Goal: Task Accomplishment & Management: Manage account settings

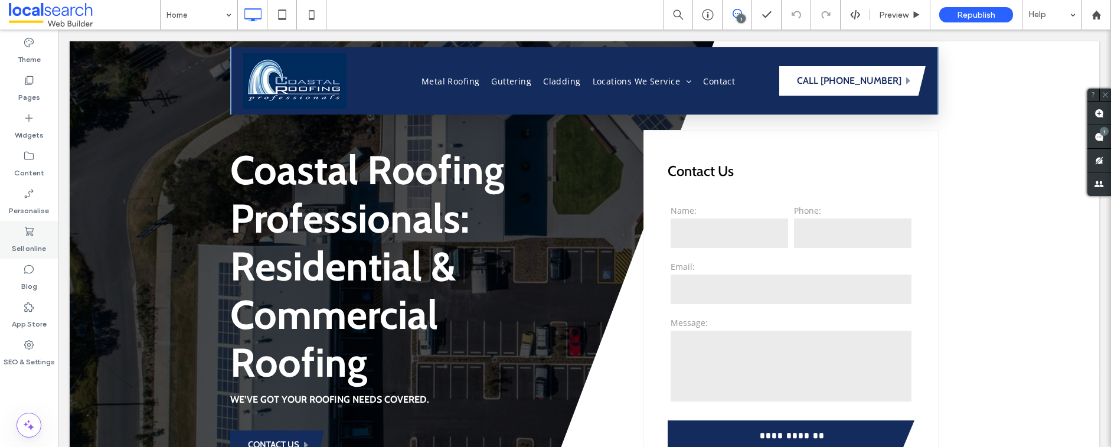
click at [31, 244] on label "Sell online" at bounding box center [29, 245] width 34 height 17
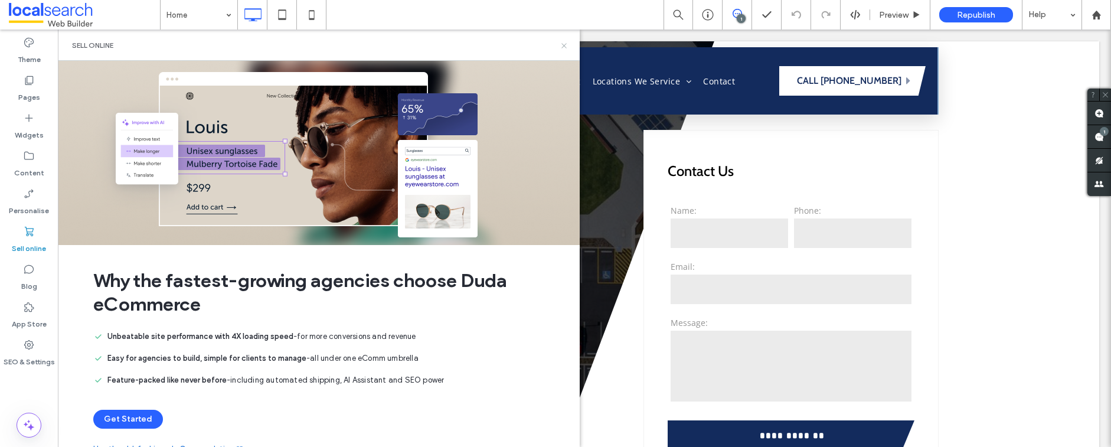
click at [564, 46] on use at bounding box center [563, 45] width 5 height 5
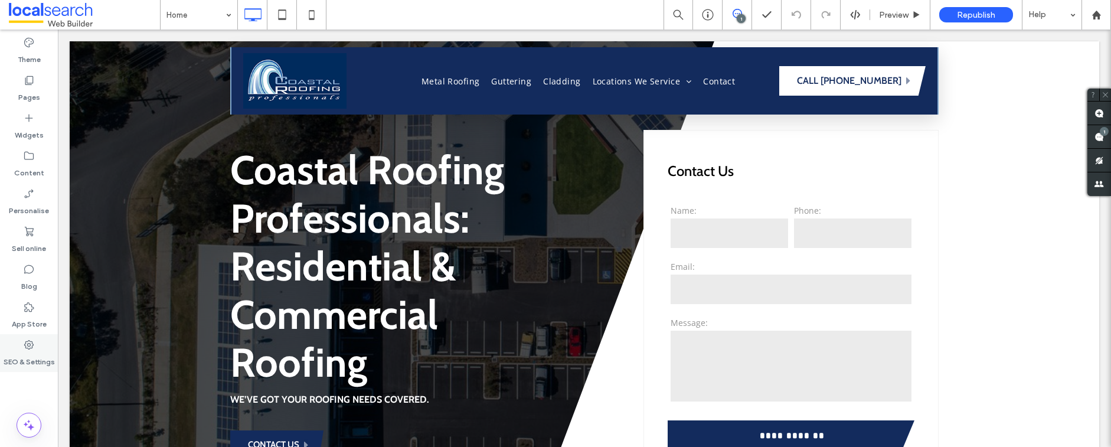
click at [30, 346] on icon at bounding box center [29, 345] width 12 height 12
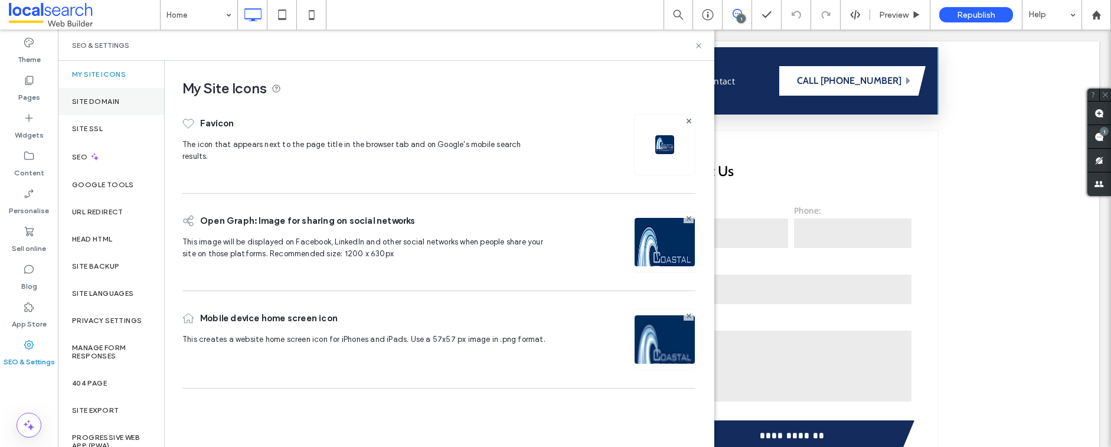
click at [104, 97] on label "Site Domain" at bounding box center [95, 101] width 47 height 8
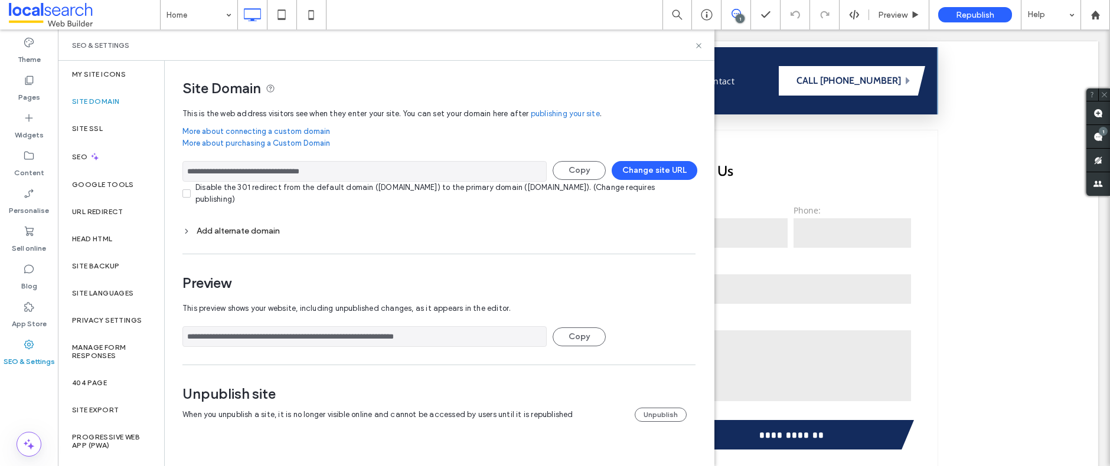
drag, startPoint x: 345, startPoint y: 172, endPoint x: 175, endPoint y: 168, distance: 170.0
click at [175, 168] on div "**********" at bounding box center [434, 253] width 539 height 385
click at [658, 176] on button "Change site URL" at bounding box center [654, 170] width 86 height 19
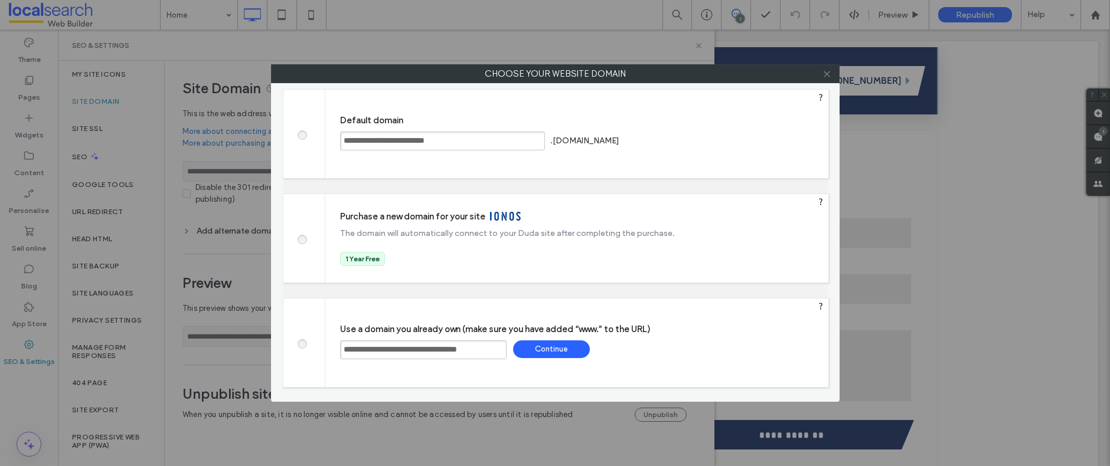
click at [828, 75] on use at bounding box center [826, 74] width 6 height 6
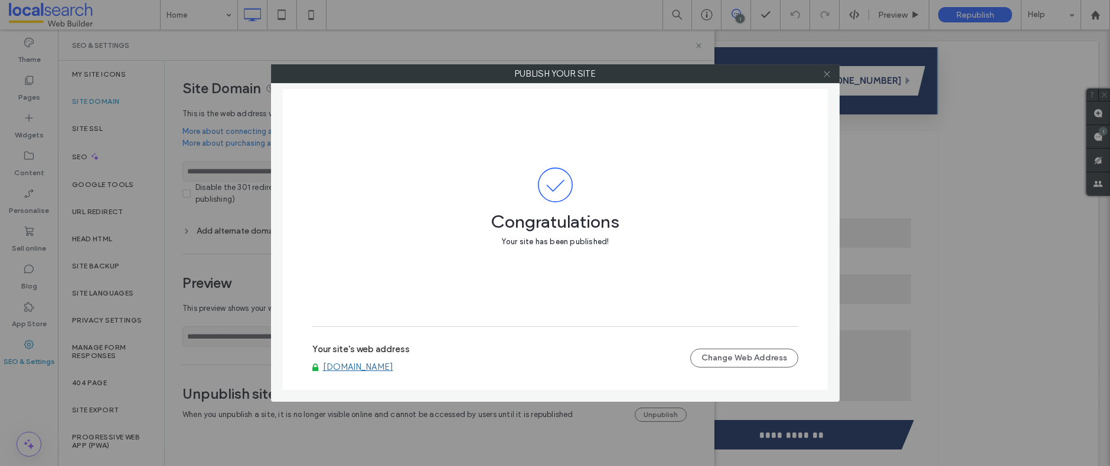
click at [829, 74] on icon at bounding box center [826, 74] width 9 height 9
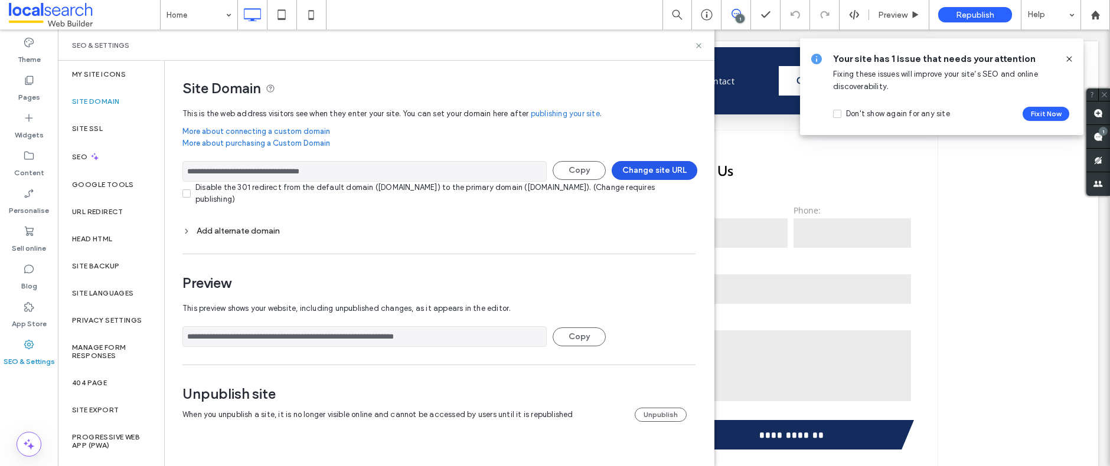
click at [656, 171] on button "Change site URL" at bounding box center [654, 170] width 86 height 19
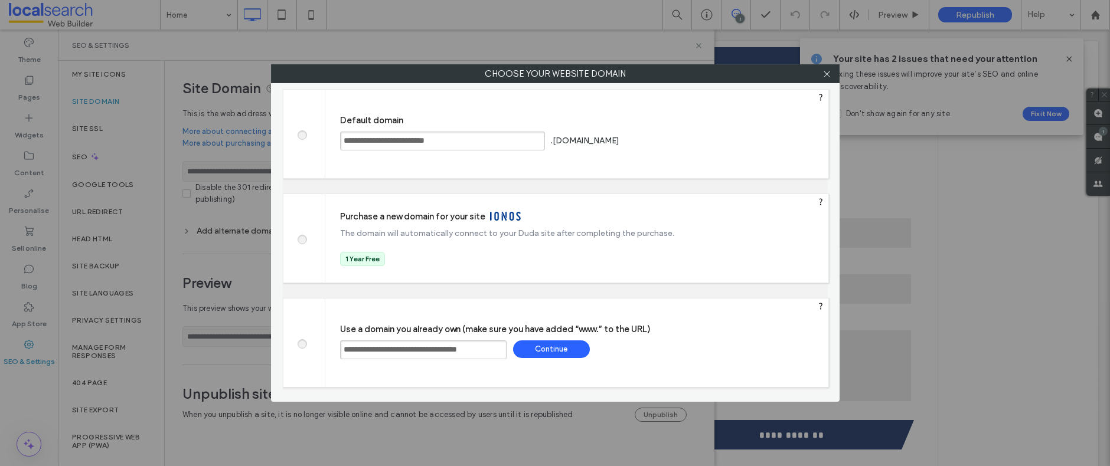
click at [302, 136] on span at bounding box center [302, 133] width 0 height 9
click at [424, 350] on input "**********" at bounding box center [423, 350] width 166 height 19
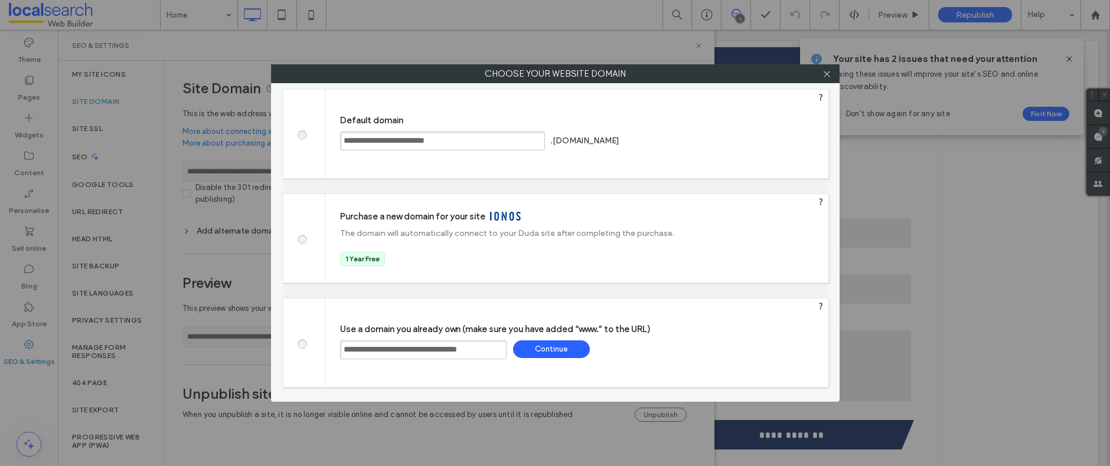
click at [424, 350] on input "**********" at bounding box center [423, 350] width 166 height 19
click at [302, 133] on span at bounding box center [302, 133] width 0 height 9
click at [705, 137] on div "Save" at bounding box center [666, 141] width 77 height 18
type input "**********"
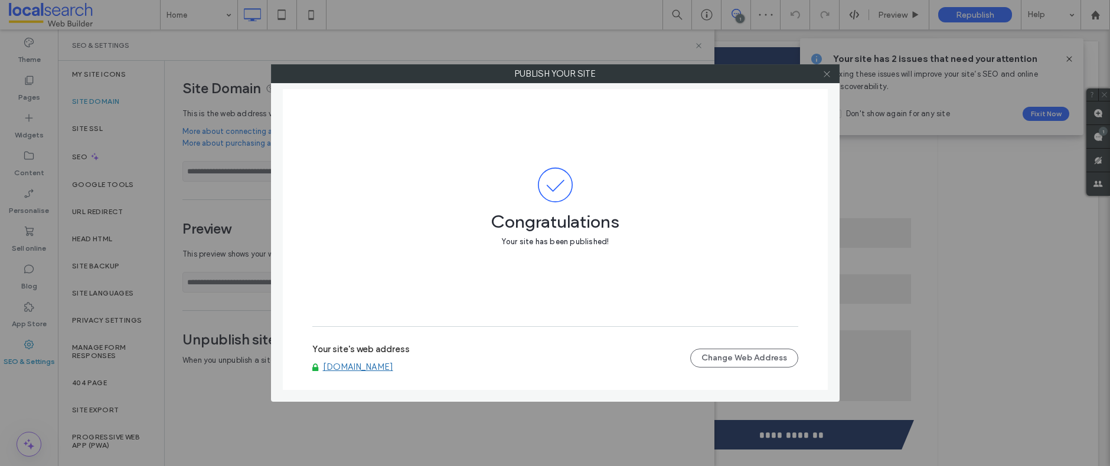
click at [828, 76] on use at bounding box center [826, 74] width 6 height 6
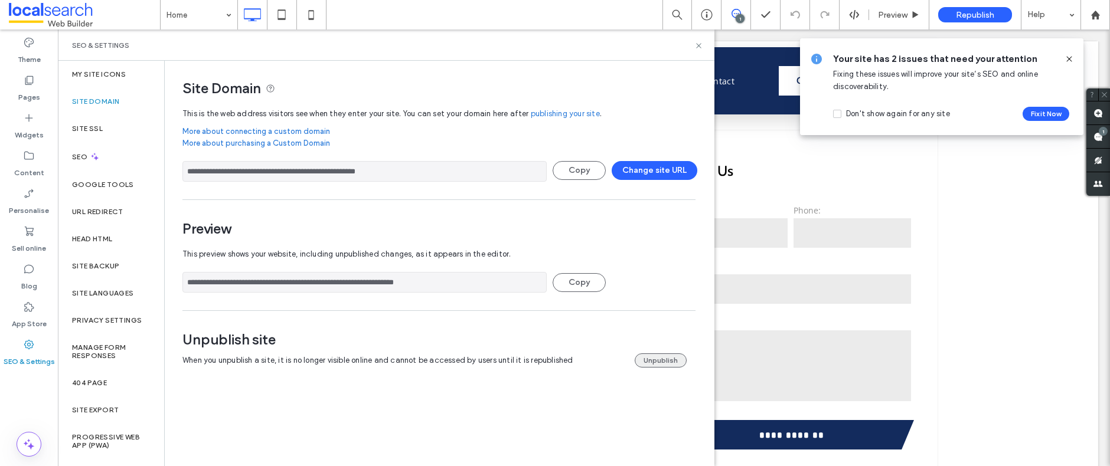
click at [660, 364] on button "Unpublish" at bounding box center [660, 361] width 52 height 14
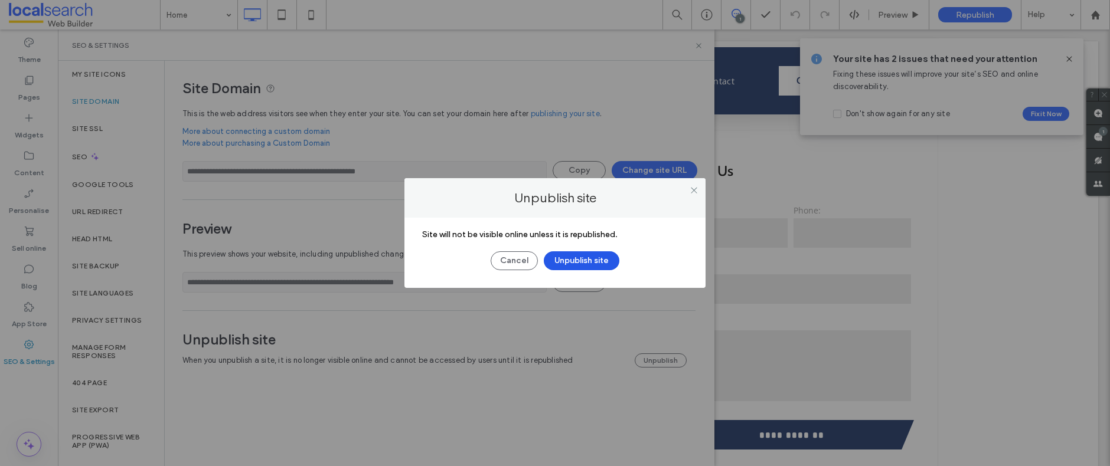
click at [583, 260] on button "Unpublish site" at bounding box center [582, 260] width 76 height 19
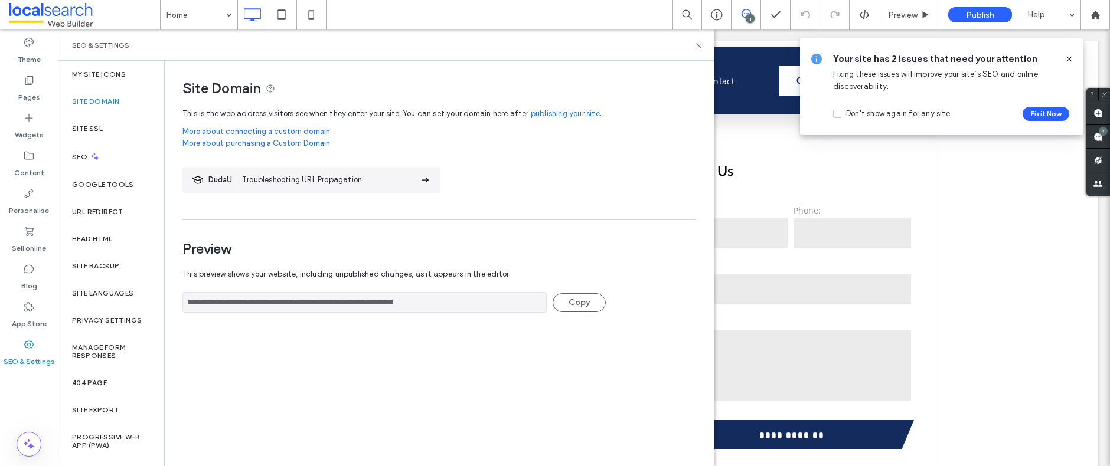
click at [377, 300] on input "**********" at bounding box center [364, 302] width 364 height 21
click at [699, 44] on icon at bounding box center [698, 45] width 9 height 9
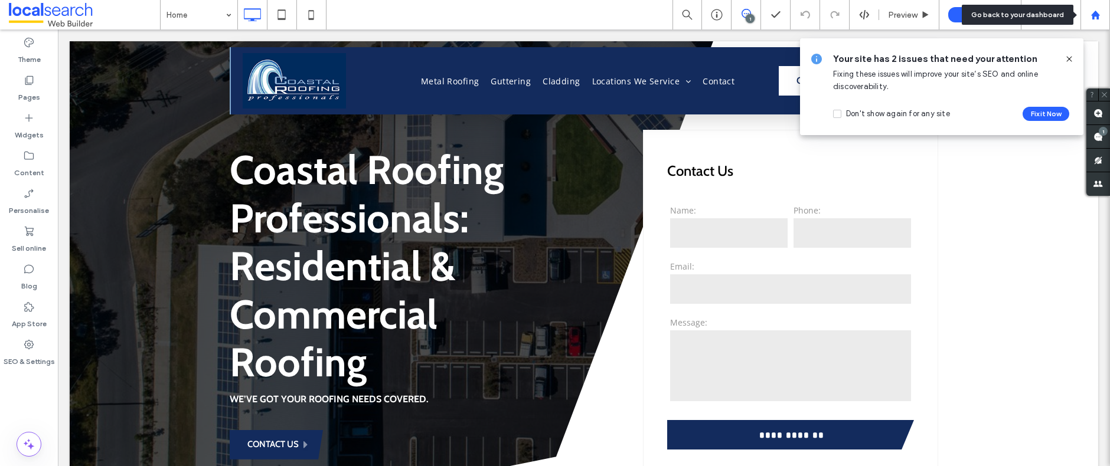
click at [1097, 16] on use at bounding box center [1094, 14] width 9 height 9
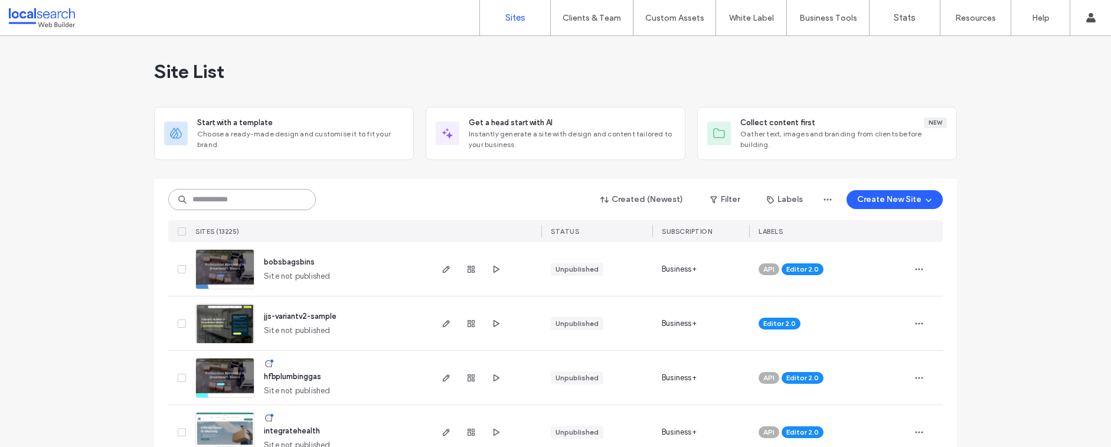
click at [270, 197] on input at bounding box center [242, 199] width 148 height 21
paste input "********"
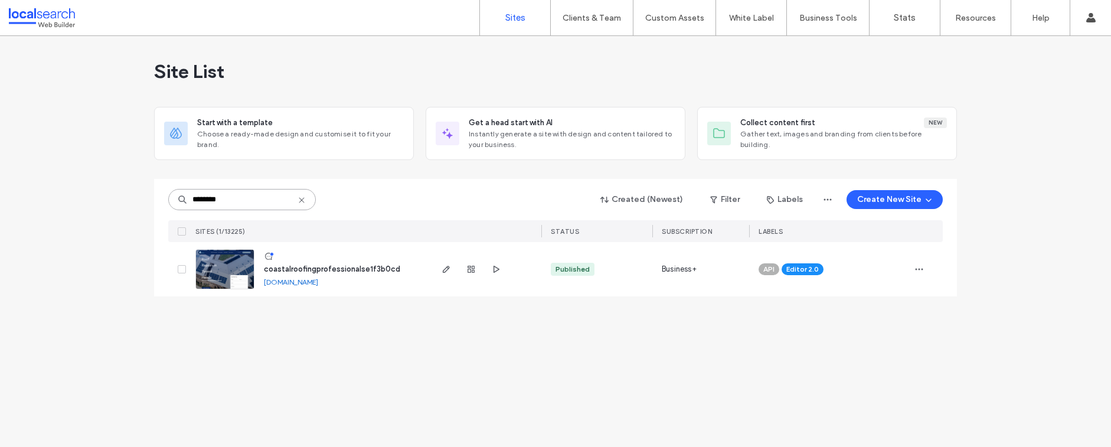
type input "********"
click at [227, 274] on img at bounding box center [225, 290] width 58 height 80
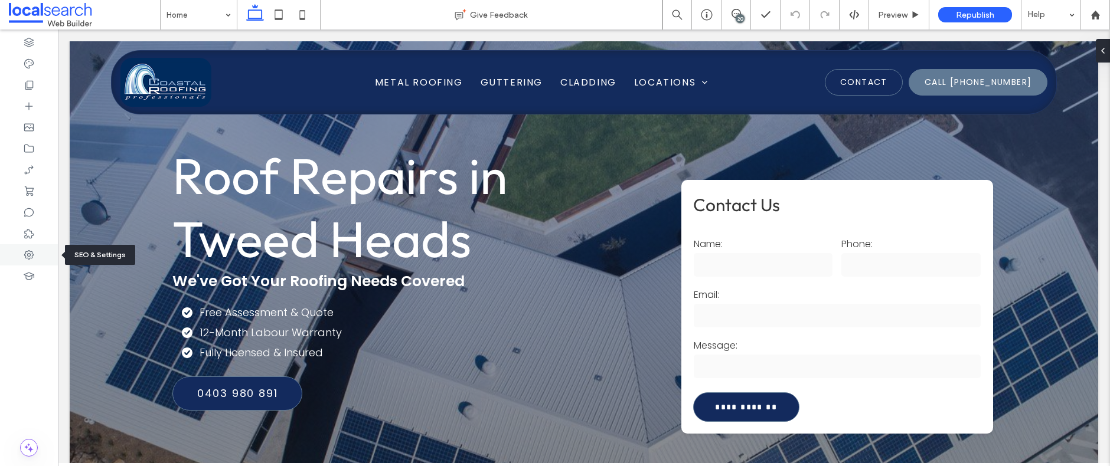
click at [29, 257] on icon at bounding box center [29, 255] width 12 height 12
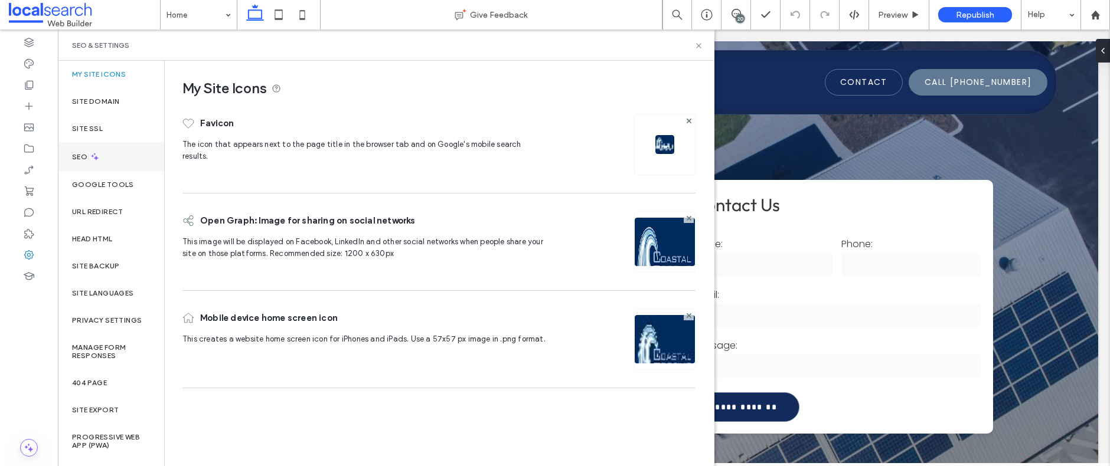
click at [104, 155] on div "SEO" at bounding box center [111, 156] width 106 height 29
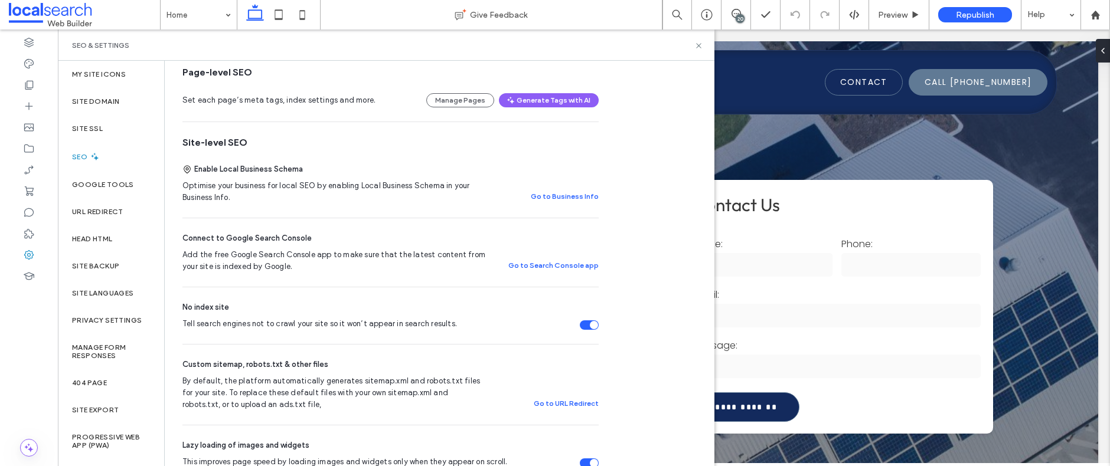
scroll to position [169, 0]
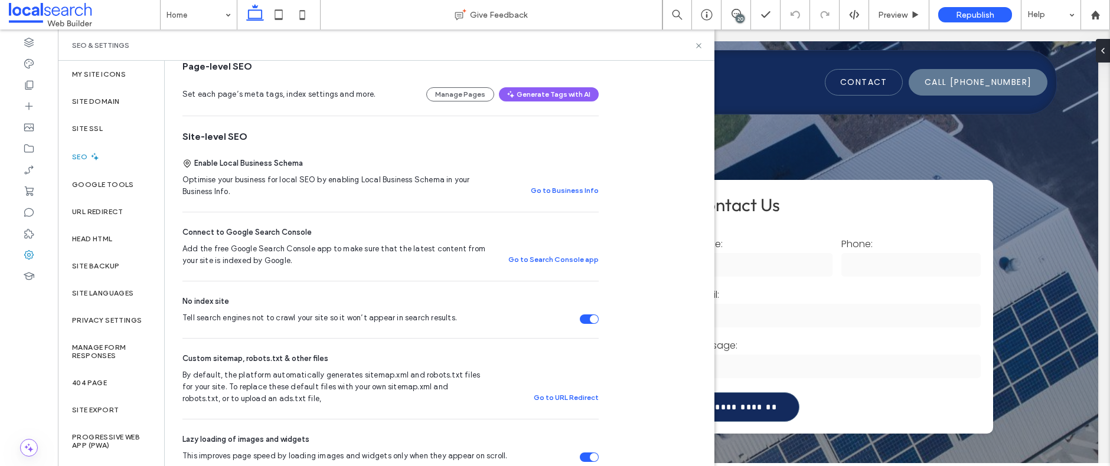
click at [586, 320] on div "Tell search engines not to crawl your site so it won’t appear in search results." at bounding box center [589, 319] width 19 height 9
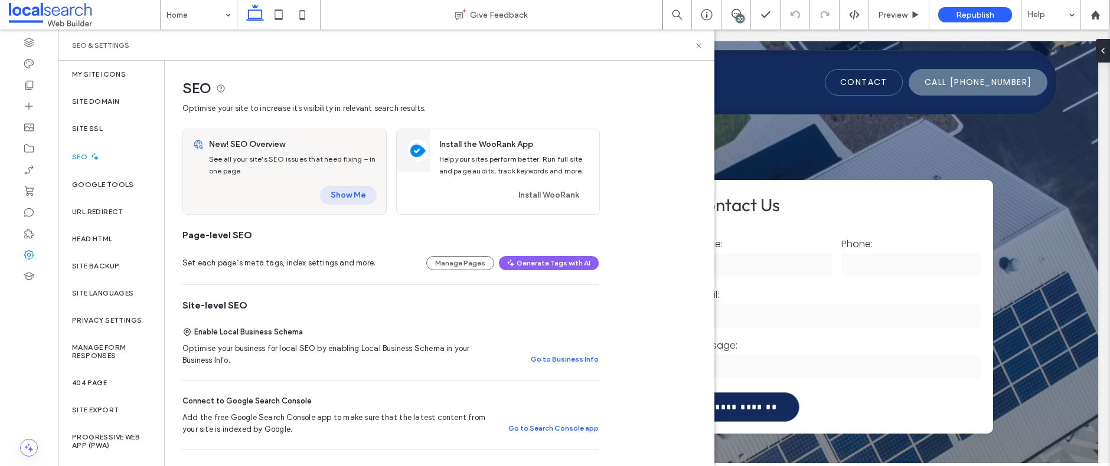
click at [349, 199] on button "Show Me" at bounding box center [348, 195] width 57 height 19
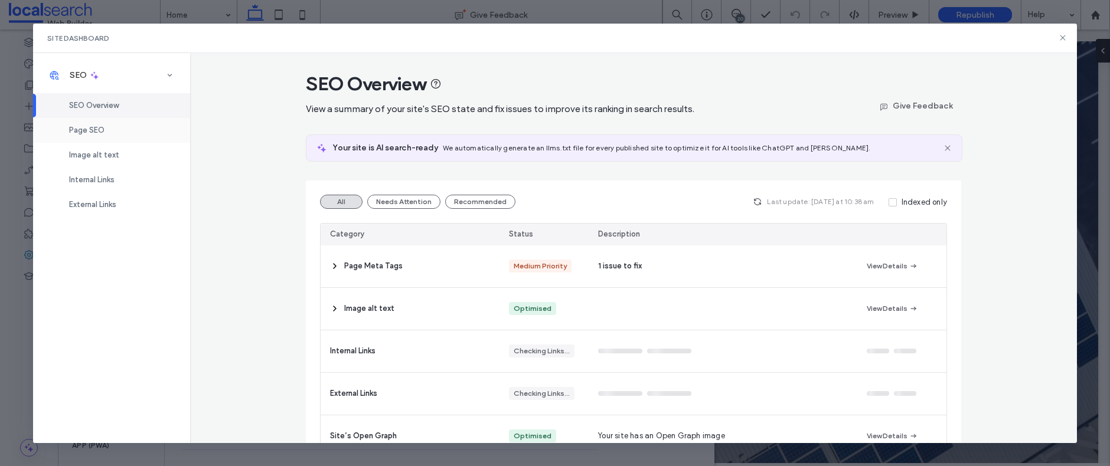
click at [98, 125] on div "Page SEO" at bounding box center [111, 130] width 157 height 25
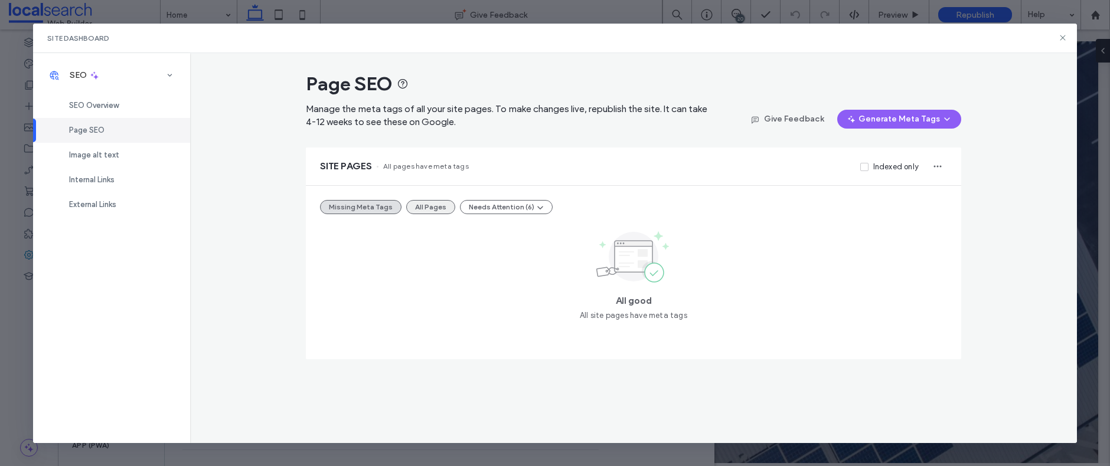
click at [436, 204] on button "All Pages" at bounding box center [430, 207] width 49 height 14
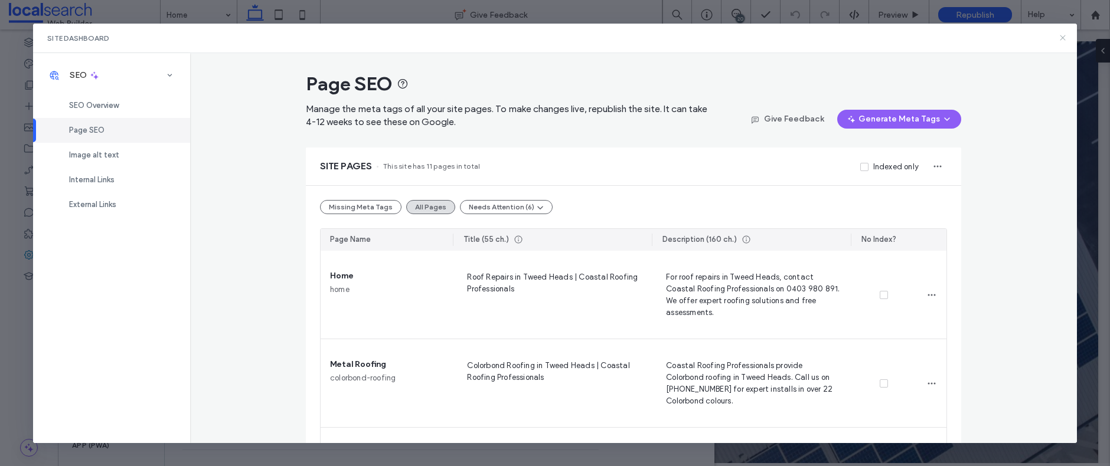
click at [1064, 38] on icon at bounding box center [1062, 37] width 9 height 9
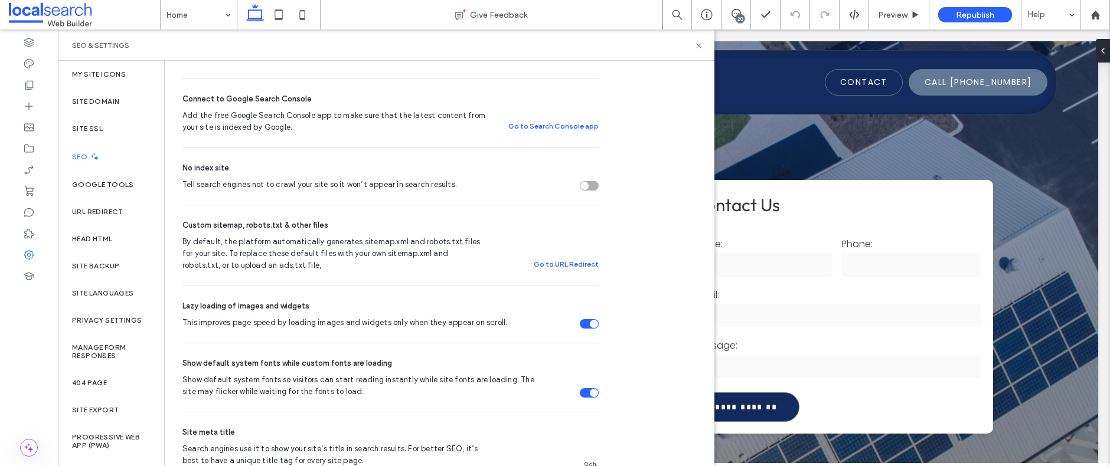
scroll to position [286, 0]
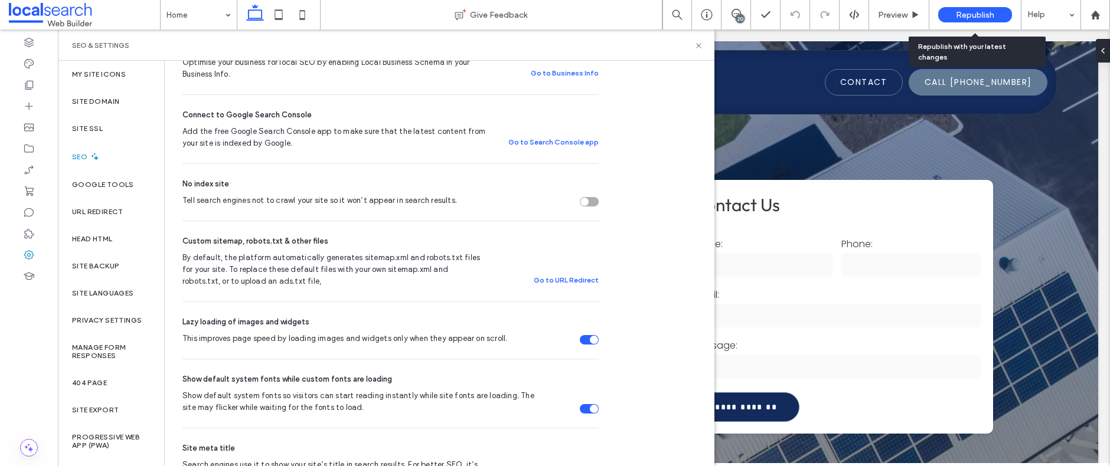
click at [975, 18] on span "Republish" at bounding box center [975, 15] width 38 height 10
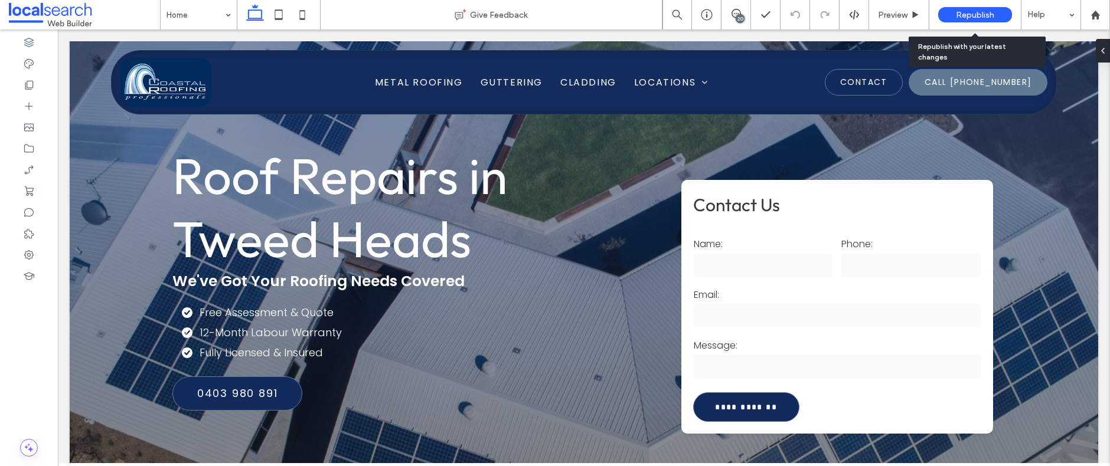
click at [973, 8] on div "Republish" at bounding box center [975, 14] width 74 height 15
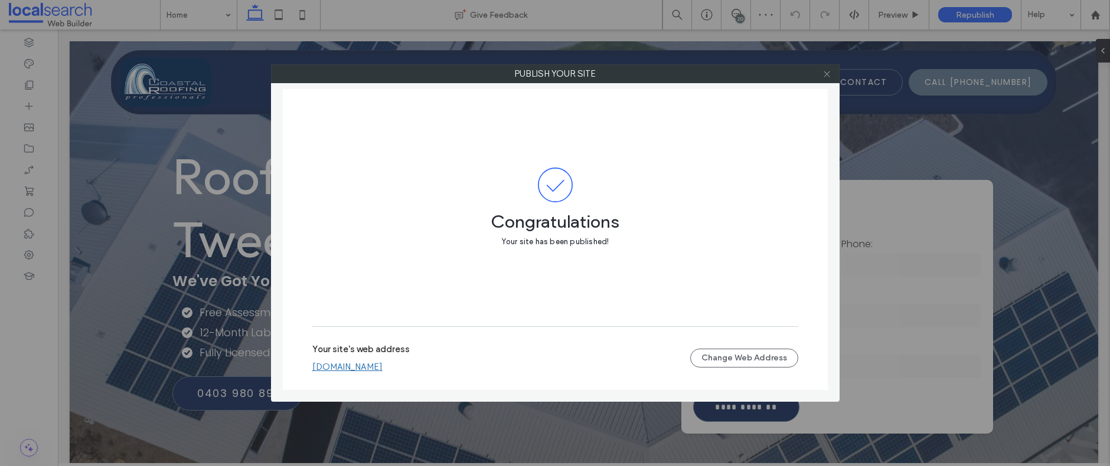
click at [827, 74] on use at bounding box center [826, 74] width 6 height 6
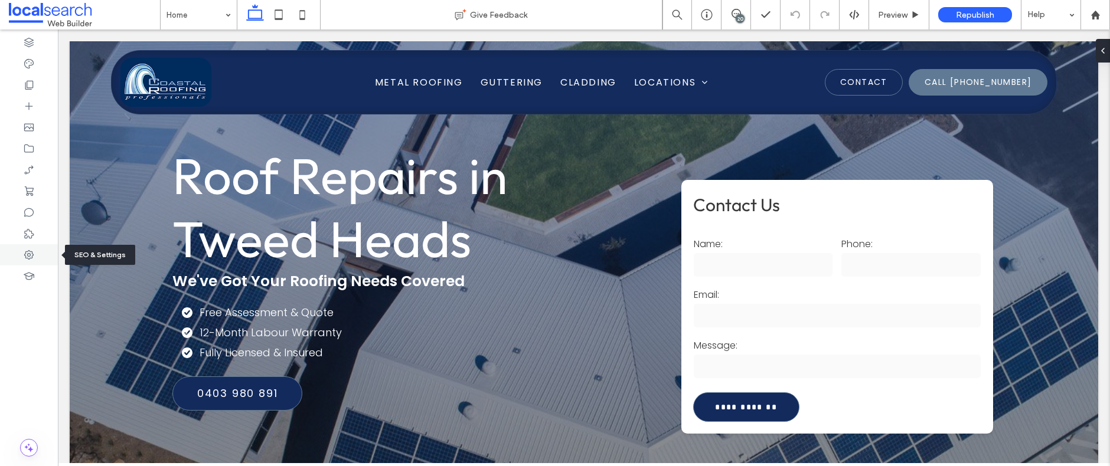
click at [32, 254] on use at bounding box center [28, 254] width 9 height 9
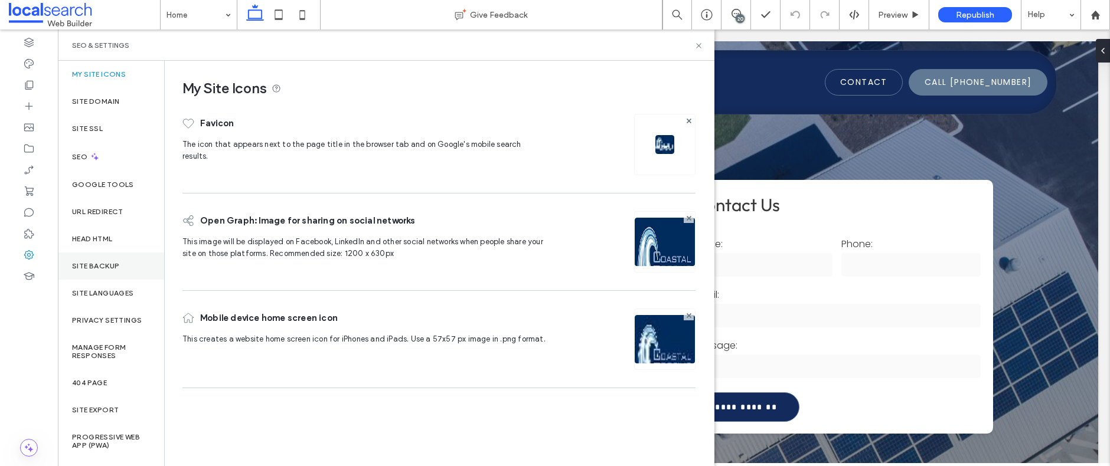
click at [117, 269] on label "Site backup" at bounding box center [95, 266] width 47 height 8
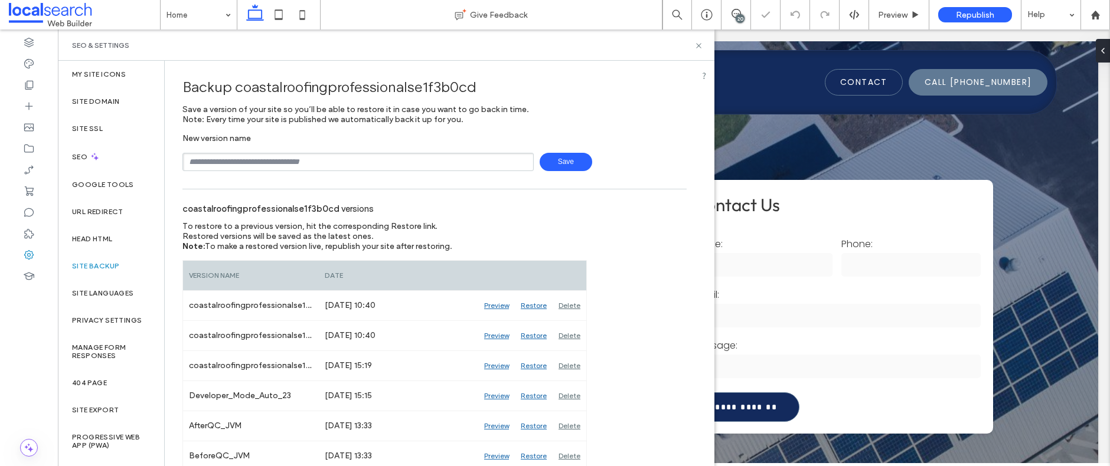
click at [303, 158] on input "text" at bounding box center [357, 162] width 351 height 18
type input "**"
click at [571, 164] on span "Save" at bounding box center [565, 162] width 53 height 18
click at [111, 99] on label "Site Domain" at bounding box center [95, 101] width 47 height 8
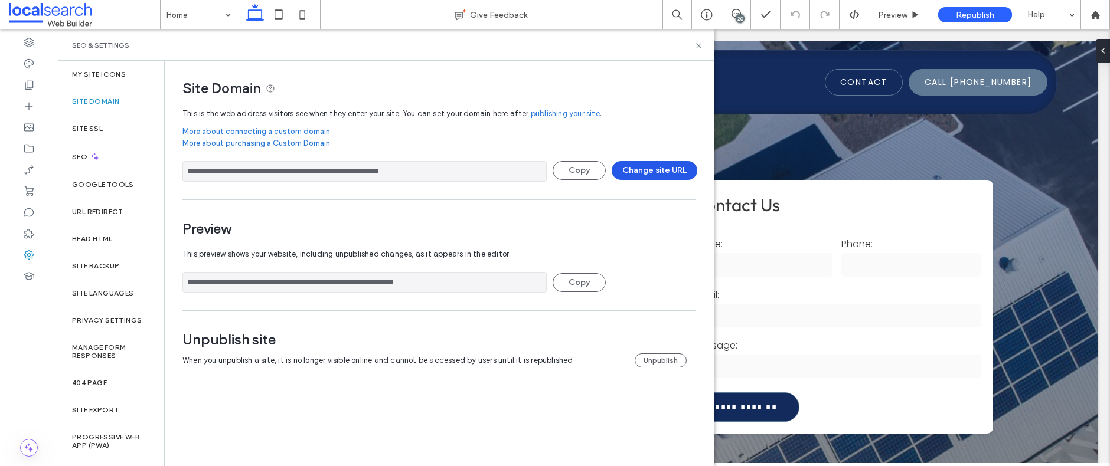
click at [669, 172] on button "Change site URL" at bounding box center [654, 170] width 86 height 19
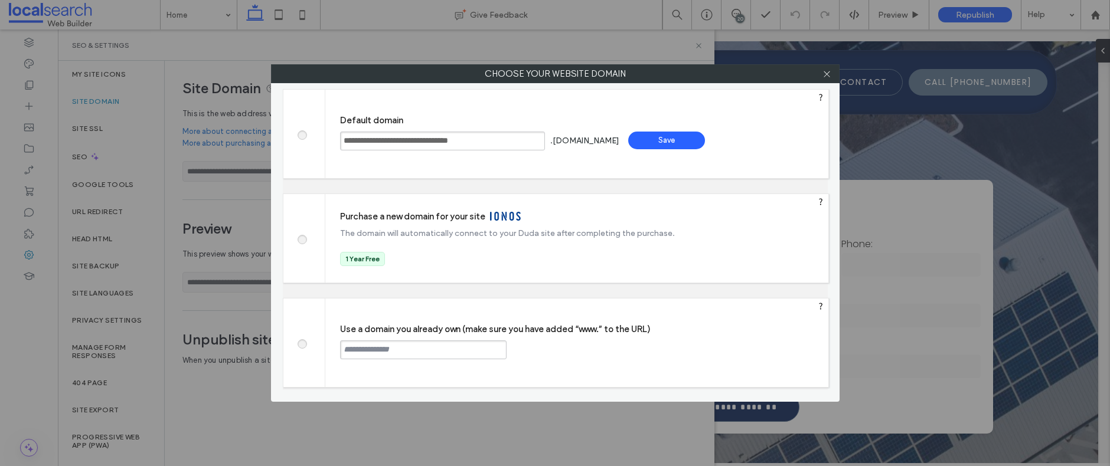
click at [302, 344] on span at bounding box center [302, 342] width 0 height 9
click at [360, 349] on input "text" at bounding box center [423, 350] width 166 height 19
paste input "**********"
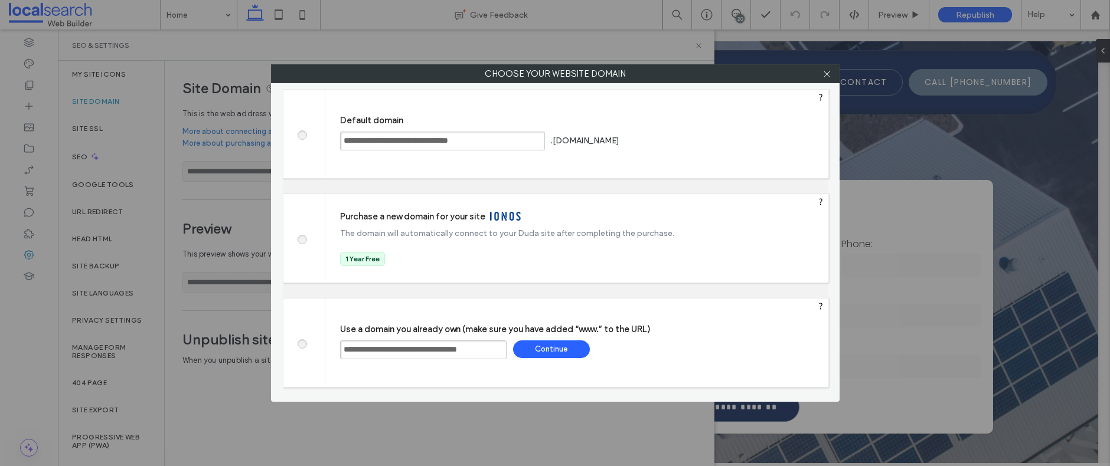
type input "**********"
click at [552, 352] on div "Continue" at bounding box center [551, 350] width 77 height 18
type input "**********"
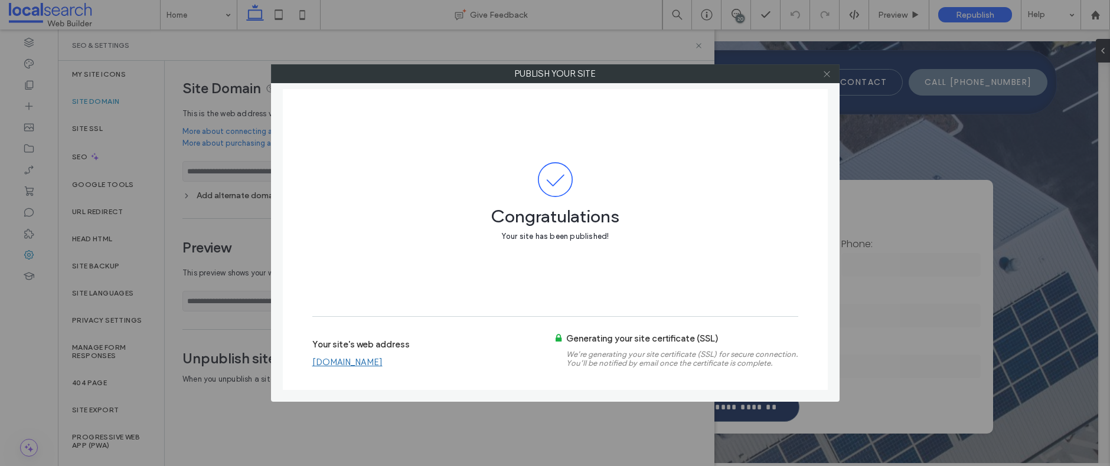
click at [829, 74] on icon at bounding box center [826, 74] width 9 height 9
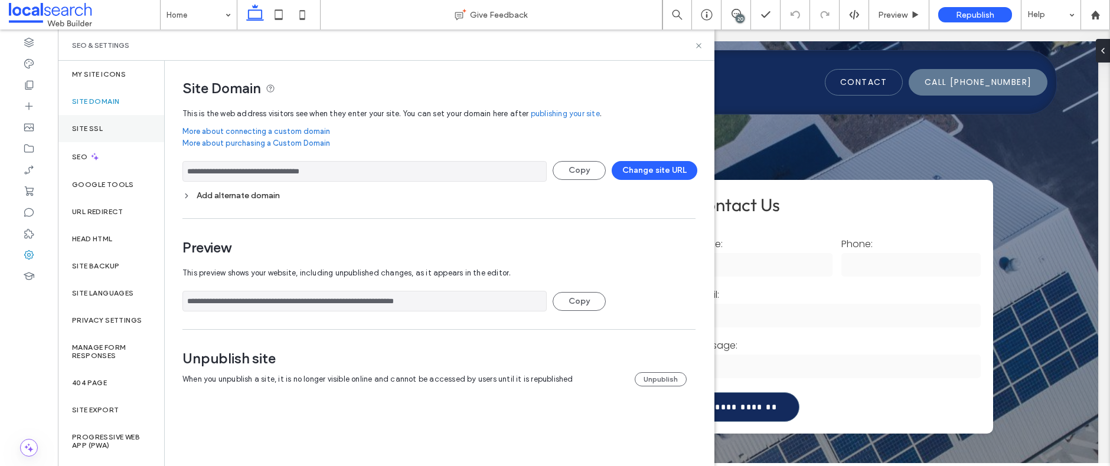
click at [94, 129] on label "Site SSL" at bounding box center [87, 129] width 31 height 8
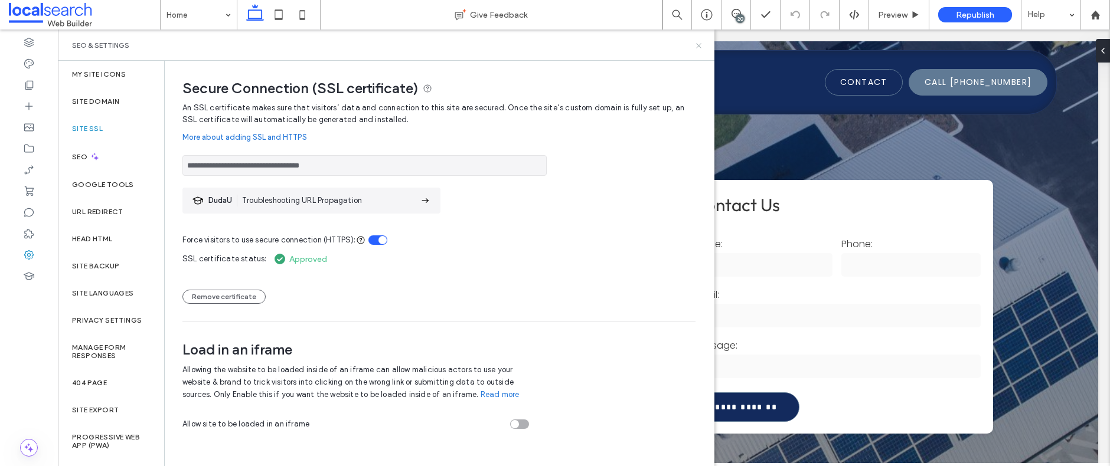
click at [702, 49] on icon at bounding box center [698, 45] width 9 height 9
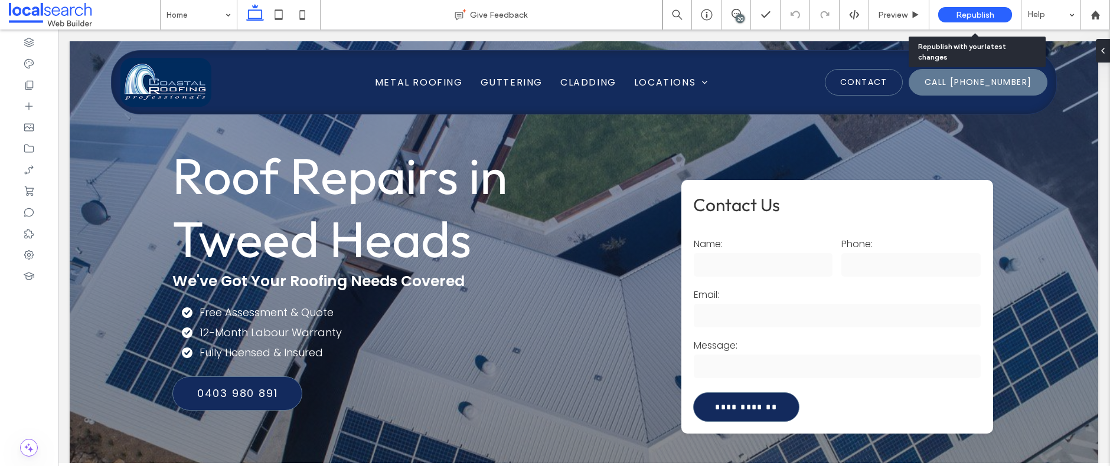
click at [986, 14] on span "Republish" at bounding box center [975, 15] width 38 height 10
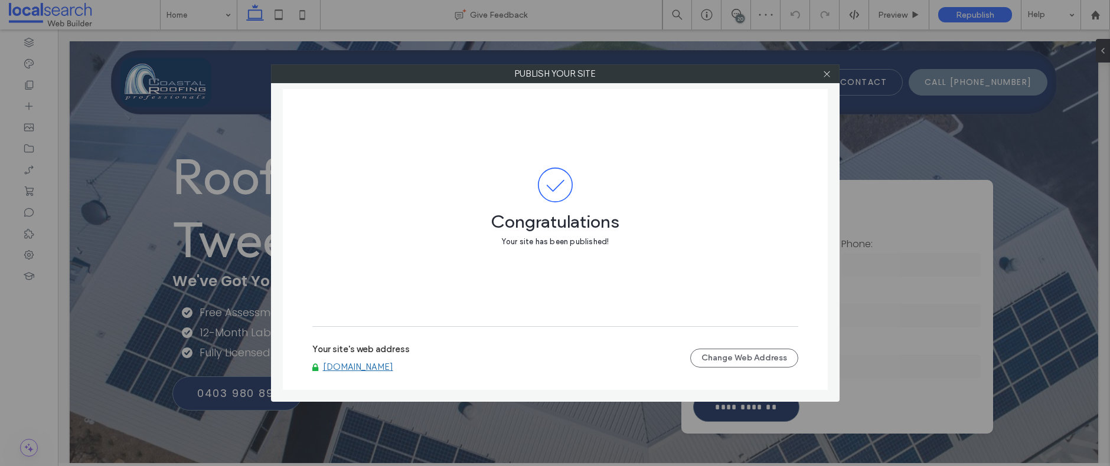
click at [393, 366] on link "www.coastalroofingprofessionals.com.au" at bounding box center [358, 367] width 70 height 11
click at [827, 74] on use at bounding box center [826, 74] width 6 height 6
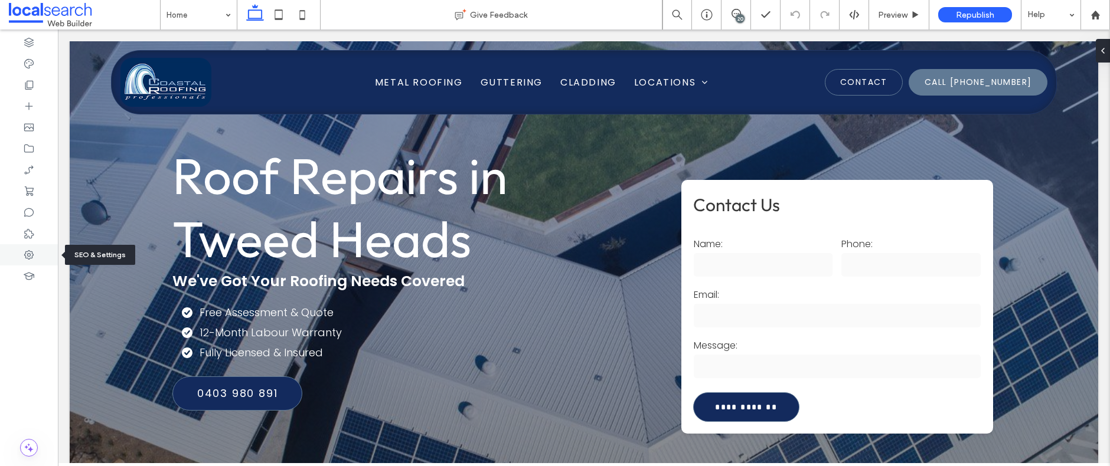
click at [34, 253] on icon at bounding box center [29, 255] width 12 height 12
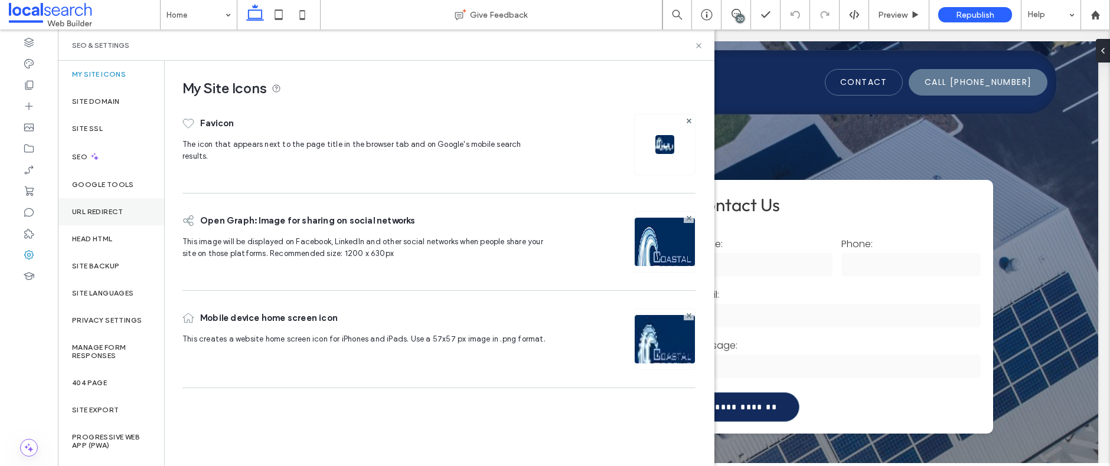
click at [86, 205] on div "URL Redirect" at bounding box center [111, 211] width 106 height 27
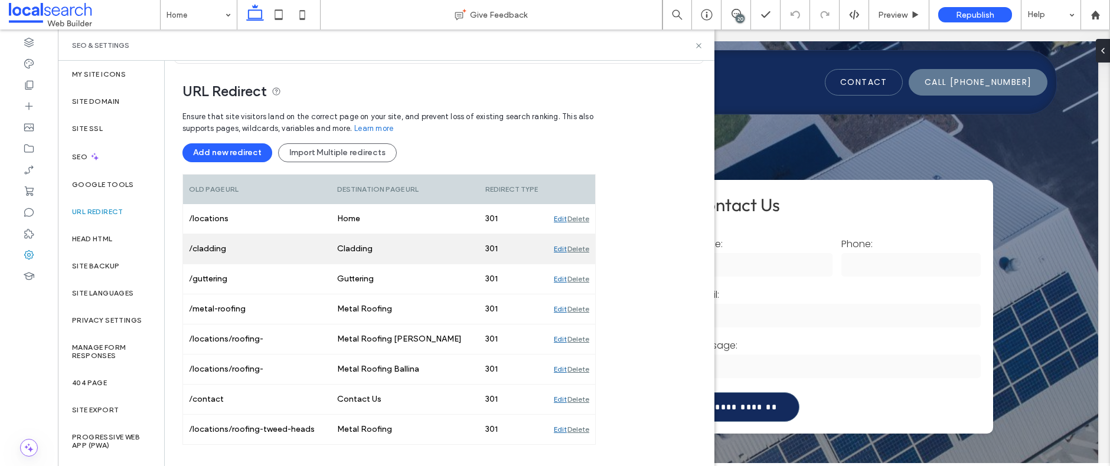
scroll to position [81, 0]
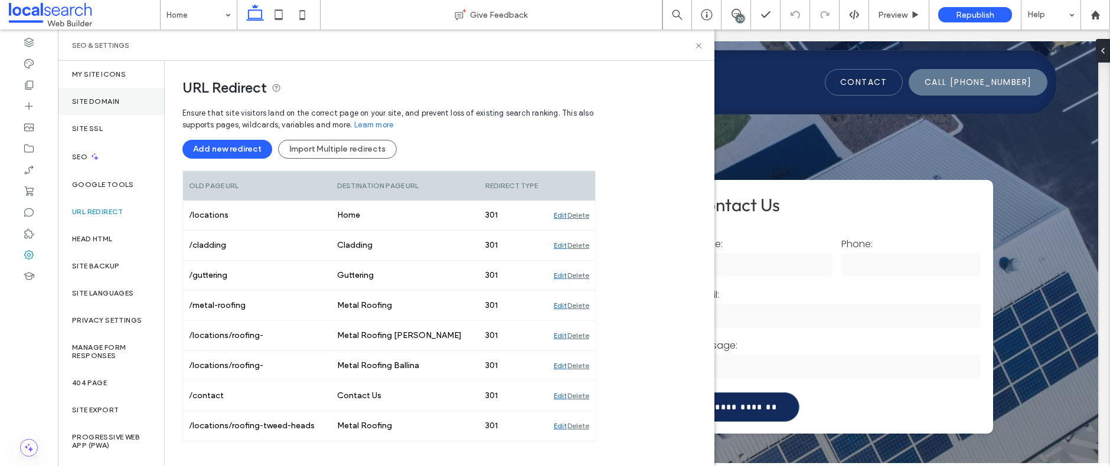
click at [103, 106] on div "Site Domain" at bounding box center [111, 101] width 106 height 27
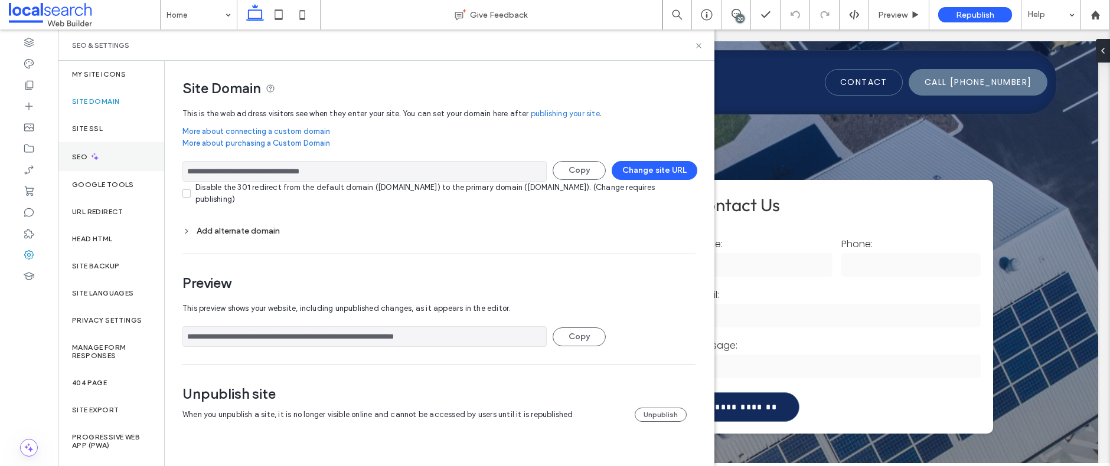
click at [89, 161] on div "SEO" at bounding box center [111, 156] width 106 height 29
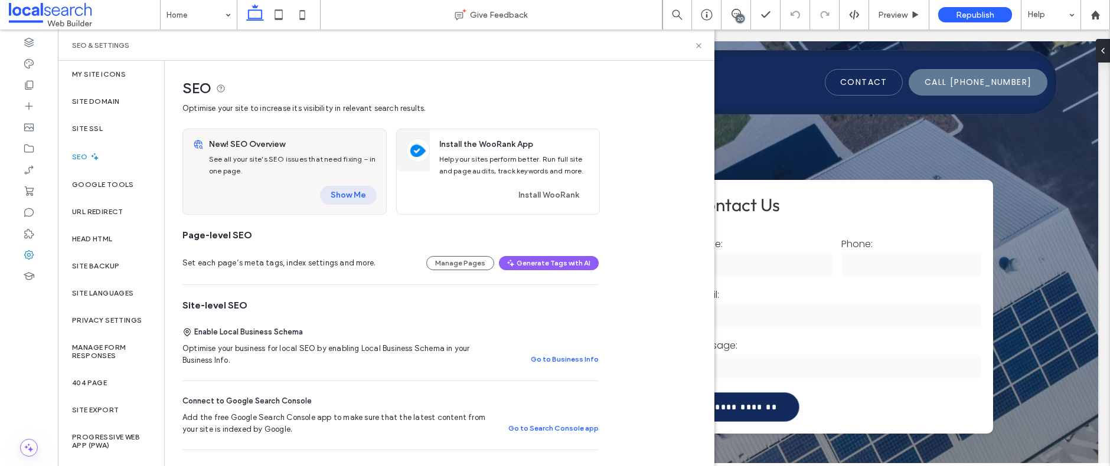
click at [346, 191] on button "Show Me" at bounding box center [348, 195] width 57 height 19
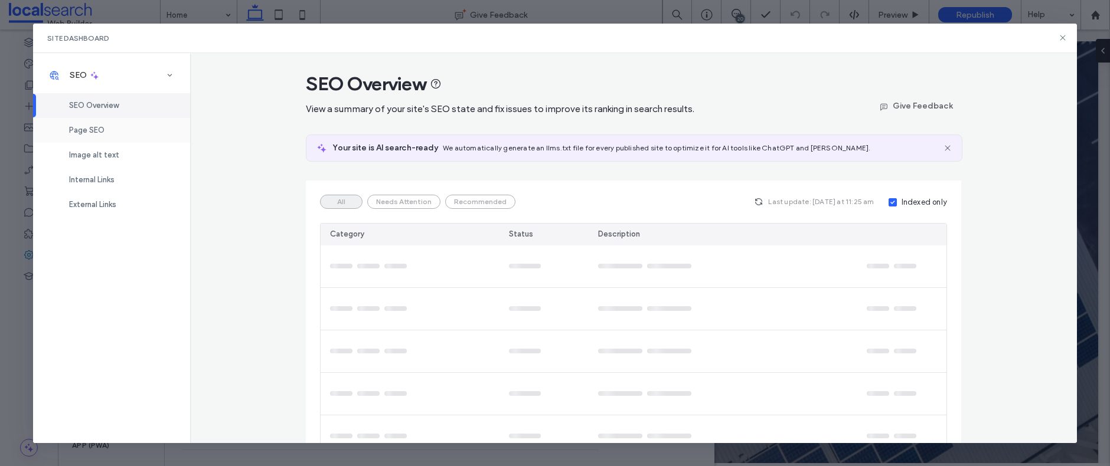
click at [97, 130] on span "Page SEO" at bounding box center [86, 130] width 35 height 9
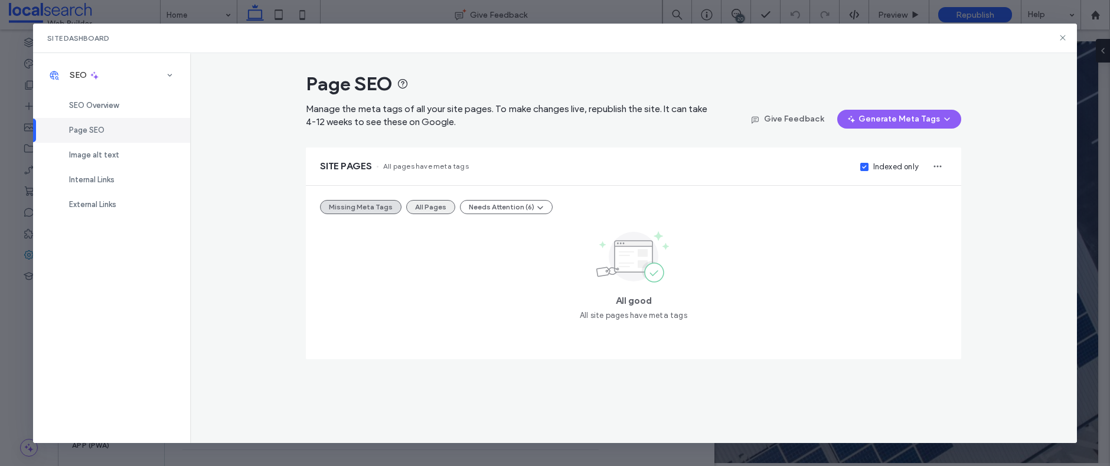
click at [418, 201] on button "All Pages" at bounding box center [430, 207] width 49 height 14
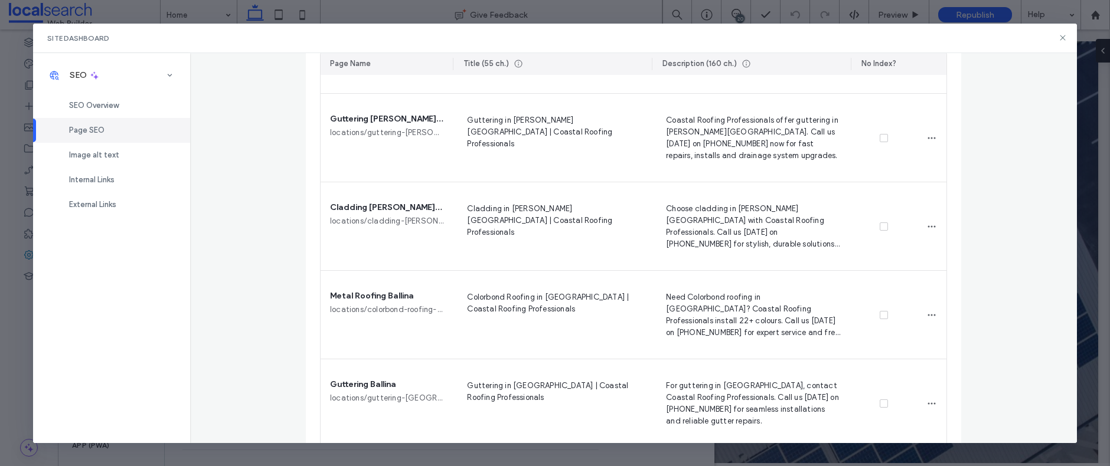
scroll to position [796, 0]
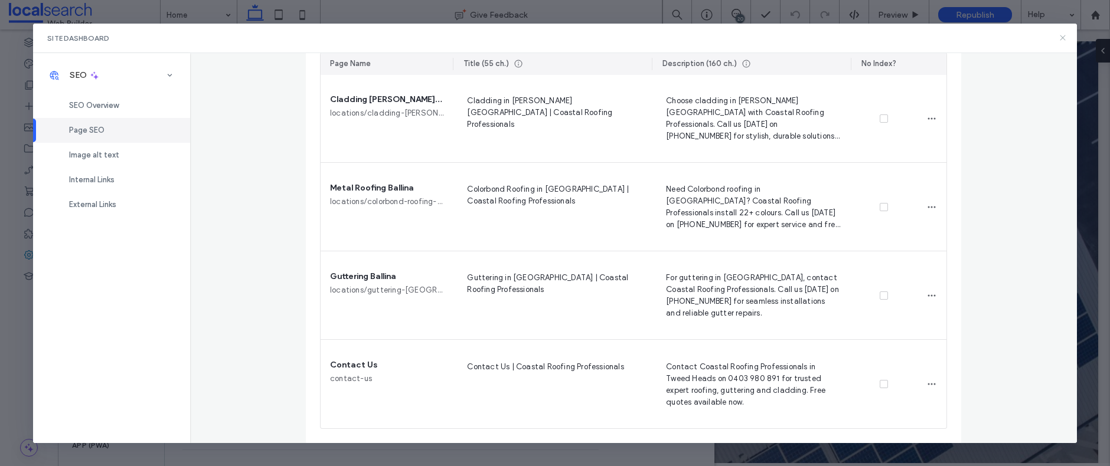
click at [1065, 36] on icon at bounding box center [1062, 37] width 9 height 9
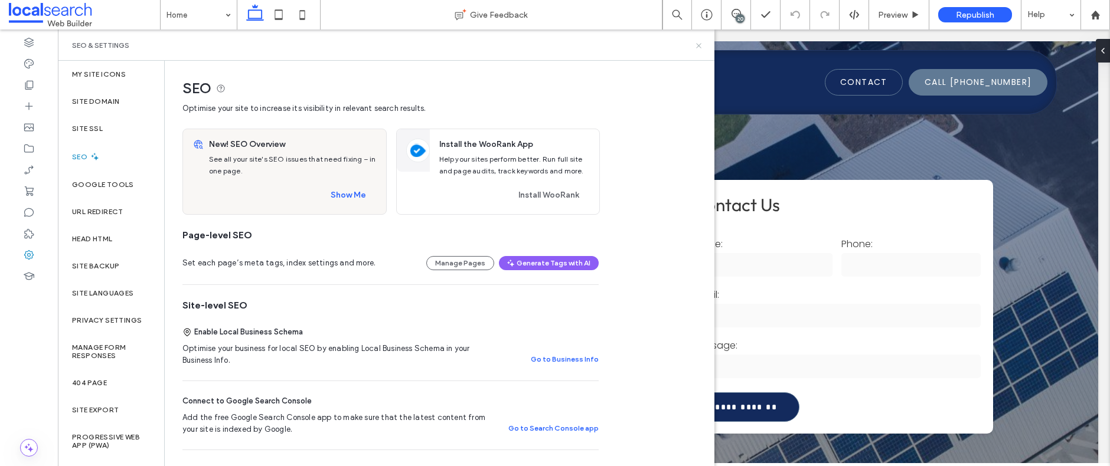
click at [698, 42] on icon at bounding box center [698, 45] width 9 height 9
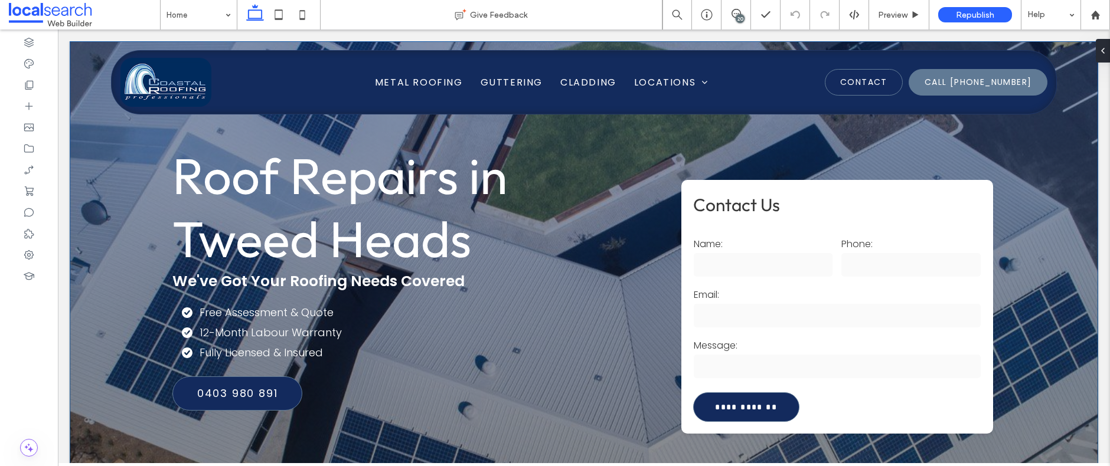
click at [825, 332] on div "Email:" at bounding box center [837, 308] width 296 height 51
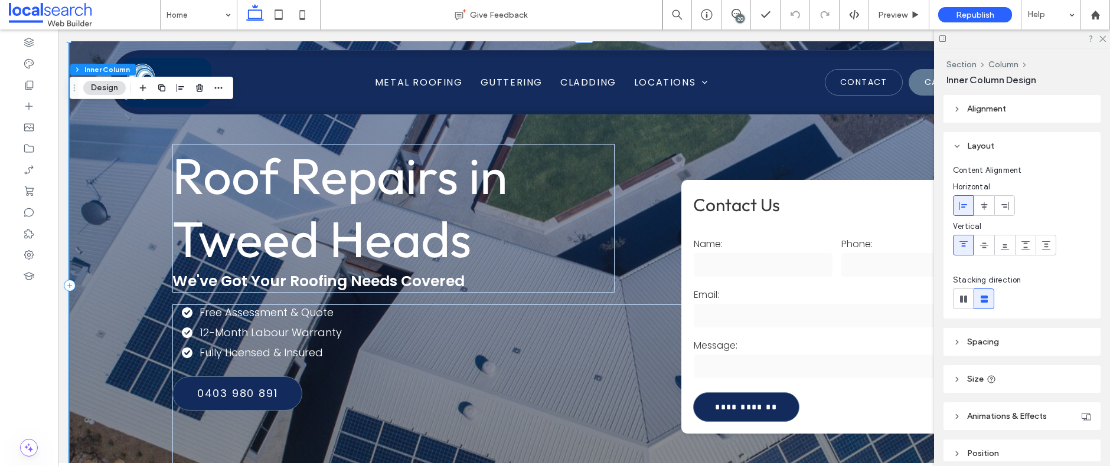
click at [825, 332] on div "Email:" at bounding box center [837, 308] width 296 height 51
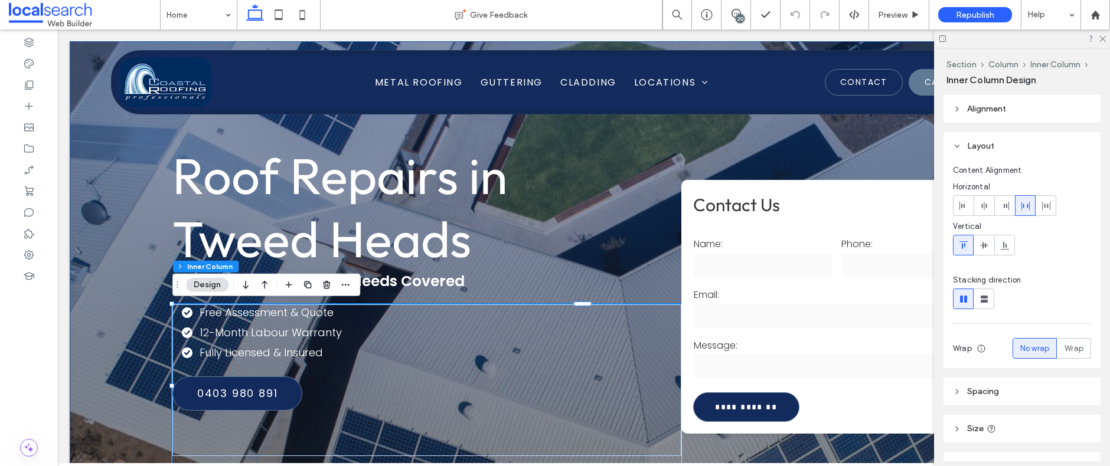
type input "**"
click at [1105, 40] on div at bounding box center [1022, 39] width 176 height 18
click at [1102, 40] on icon at bounding box center [1102, 38] width 8 height 8
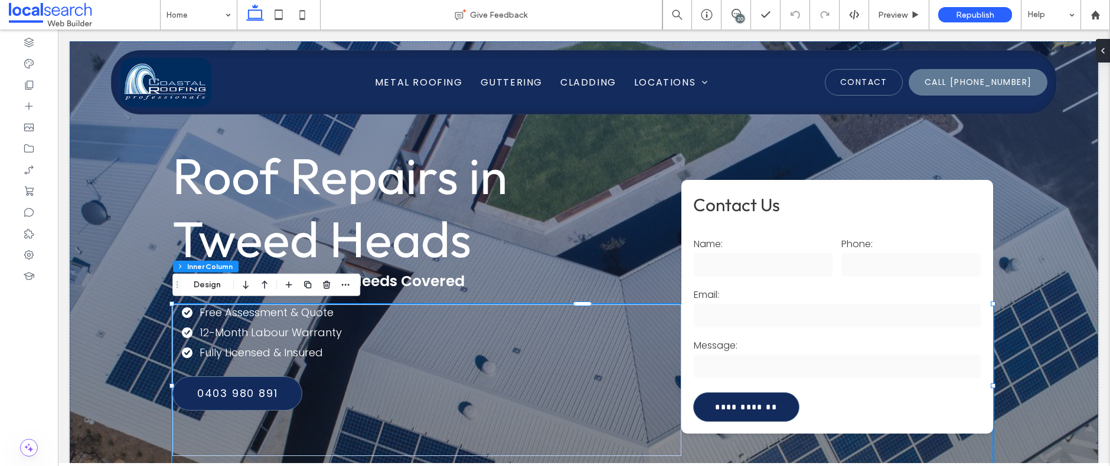
click at [824, 246] on label "Name:" at bounding box center [763, 244] width 139 height 15
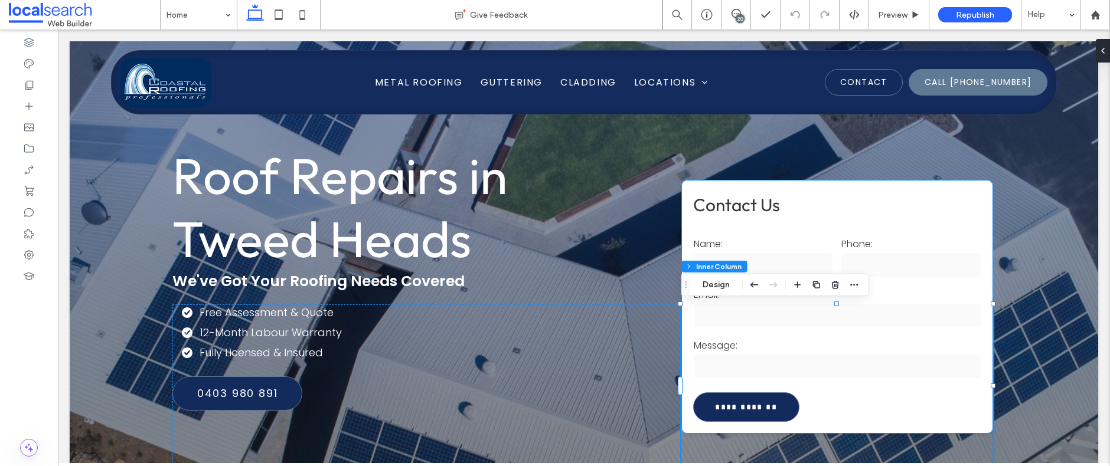
click at [795, 215] on p "Contact Us" at bounding box center [837, 205] width 288 height 27
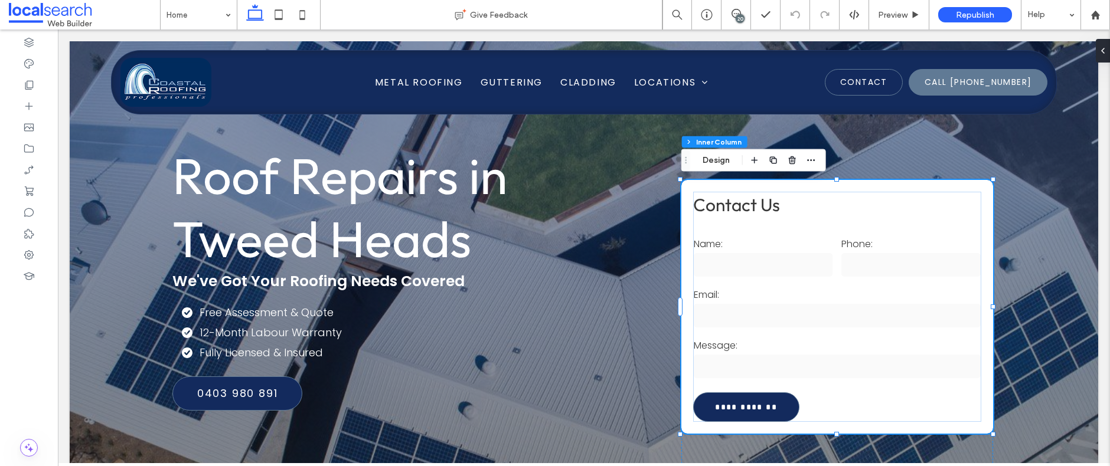
type input "**"
click at [791, 235] on div "Name:" at bounding box center [763, 257] width 148 height 51
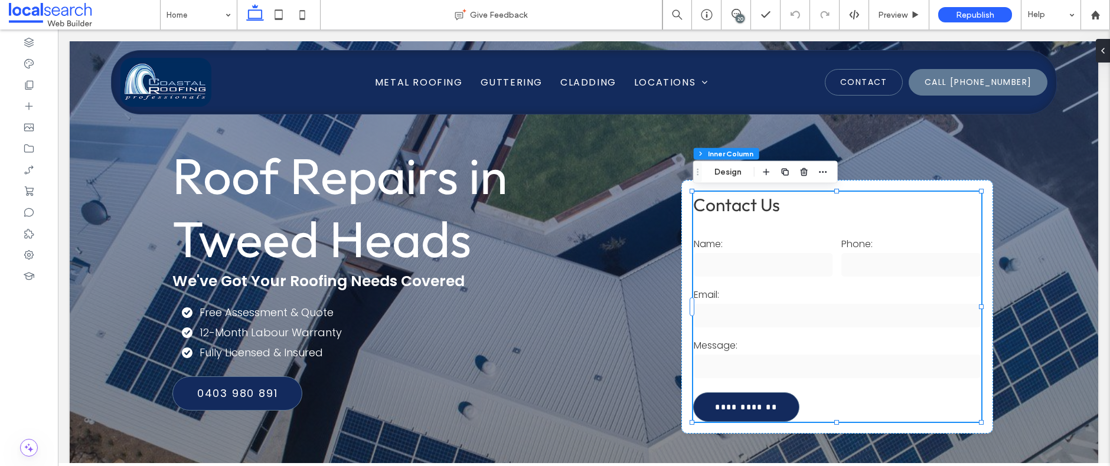
type input "**"
click at [791, 288] on label "Email:" at bounding box center [837, 294] width 287 height 15
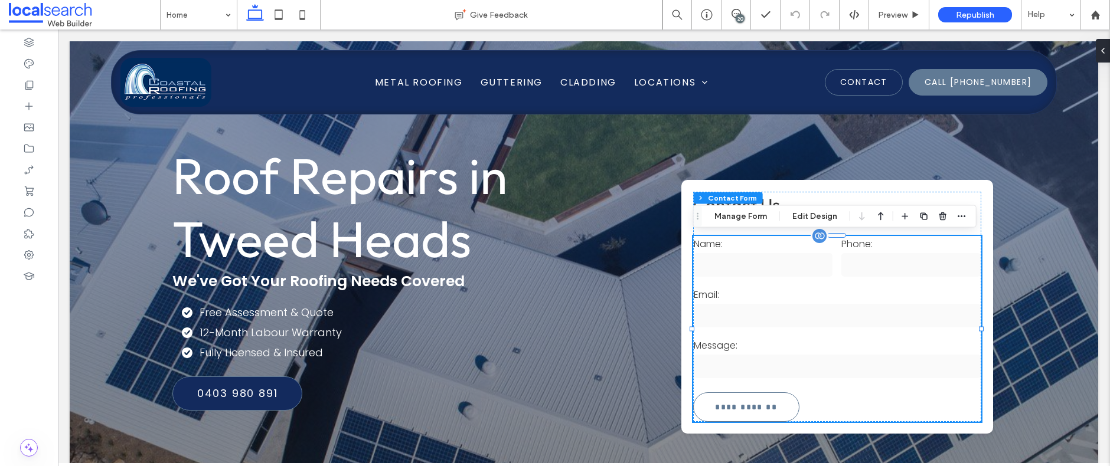
type input "*"
type input "***"
click at [752, 216] on button "Manage Form" at bounding box center [741, 217] width 68 height 14
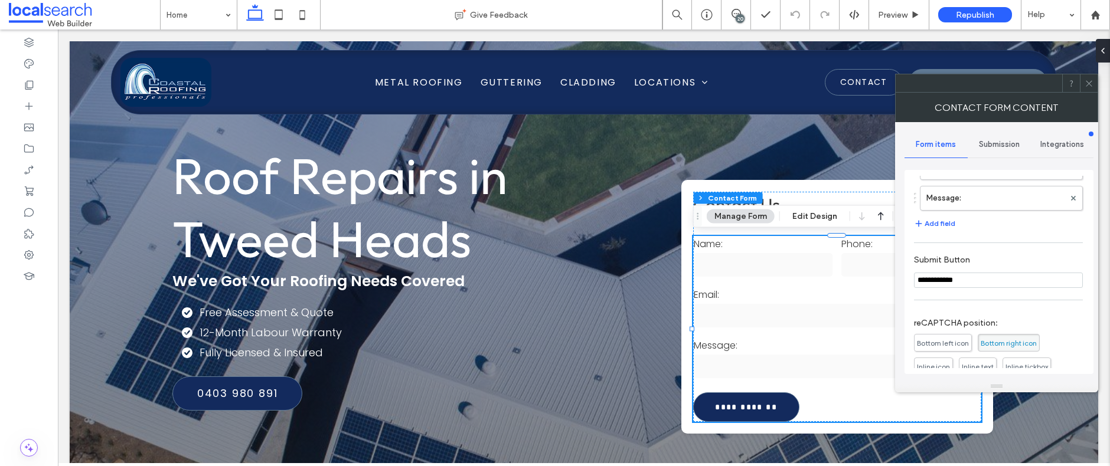
scroll to position [0, 0]
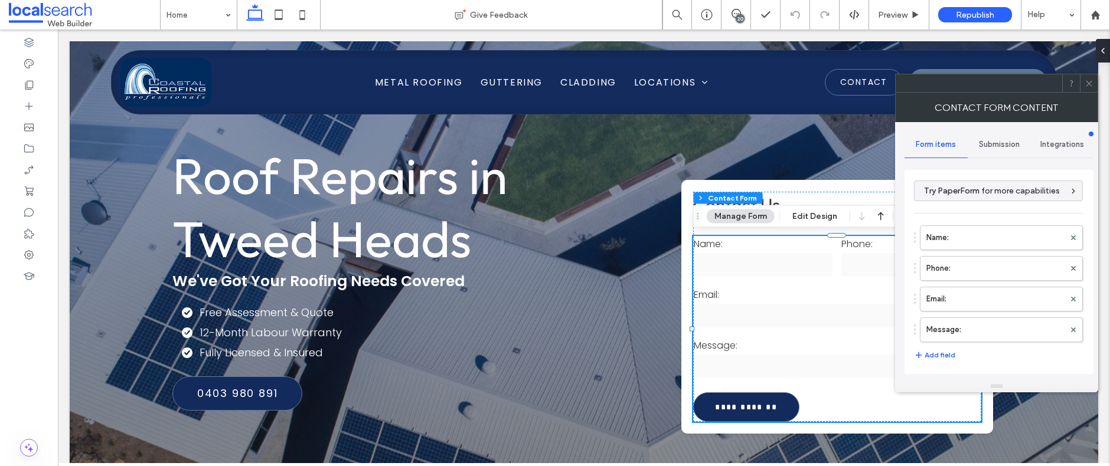
click at [992, 145] on span "Submission" at bounding box center [999, 144] width 41 height 9
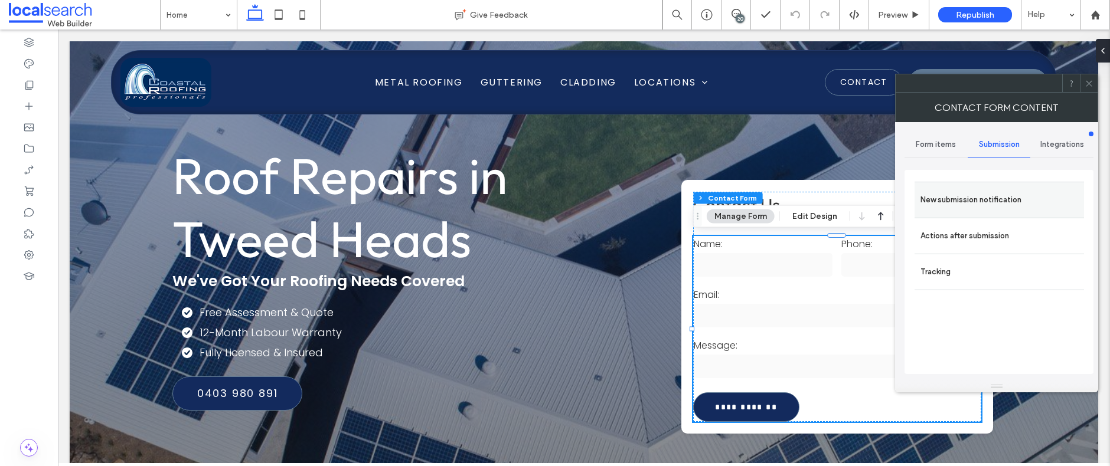
click at [951, 201] on label "New submission notification" at bounding box center [999, 200] width 158 height 24
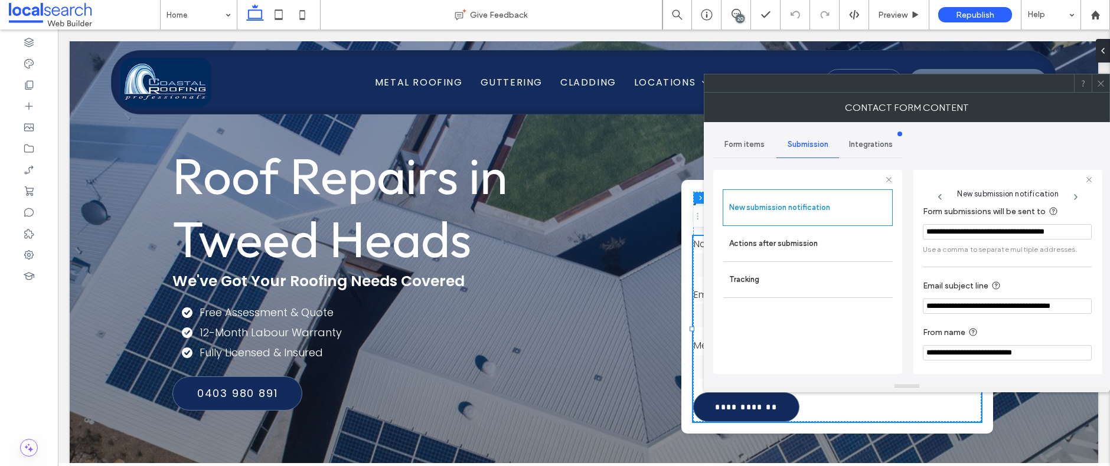
scroll to position [62, 0]
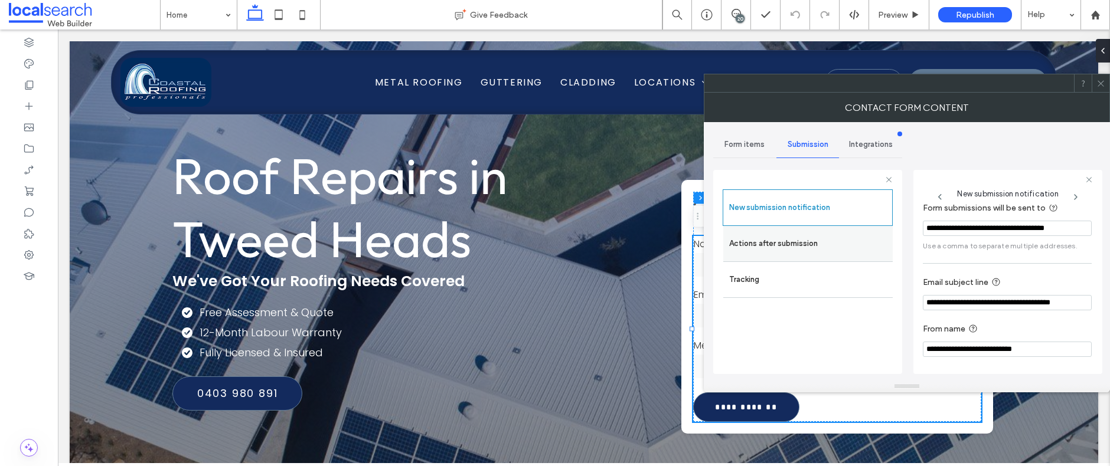
click at [817, 251] on label "Actions after submission" at bounding box center [808, 244] width 158 height 24
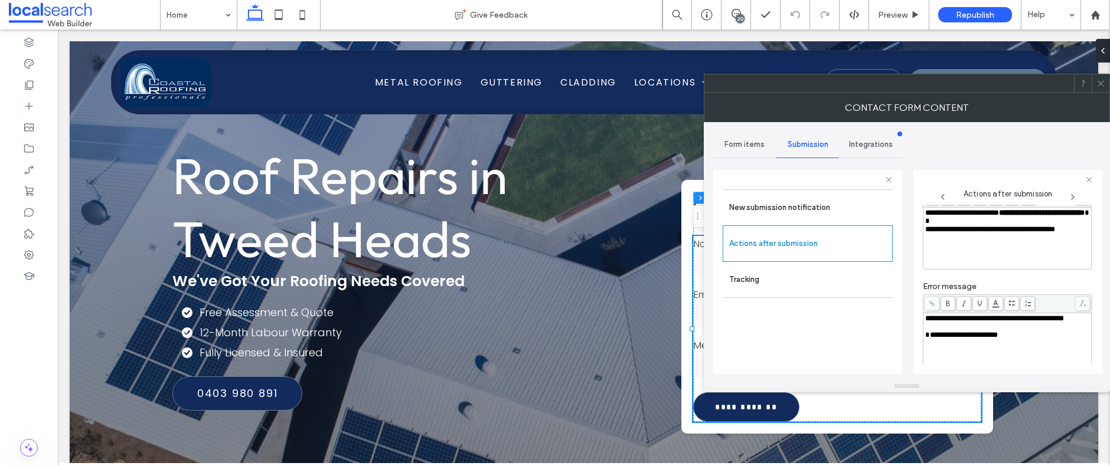
click at [1106, 84] on div at bounding box center [1100, 83] width 18 height 18
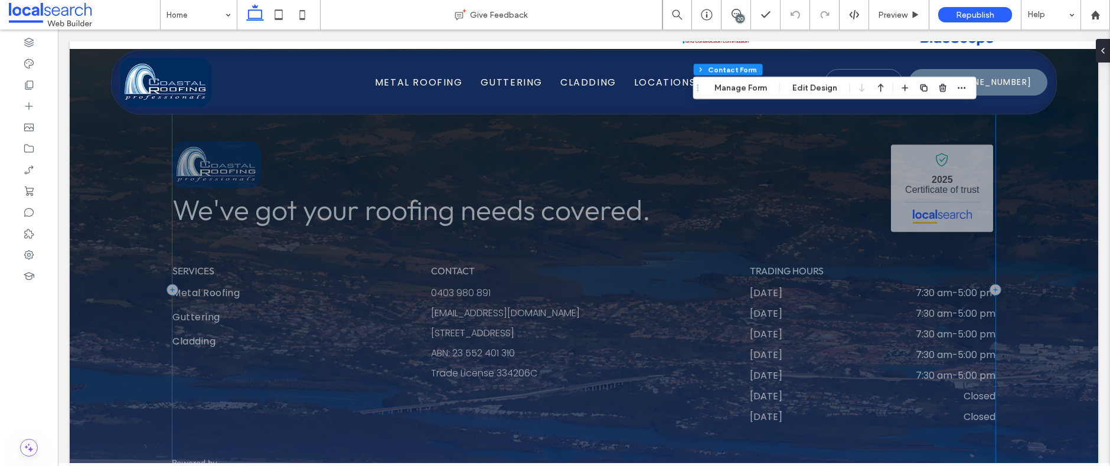
scroll to position [2348, 0]
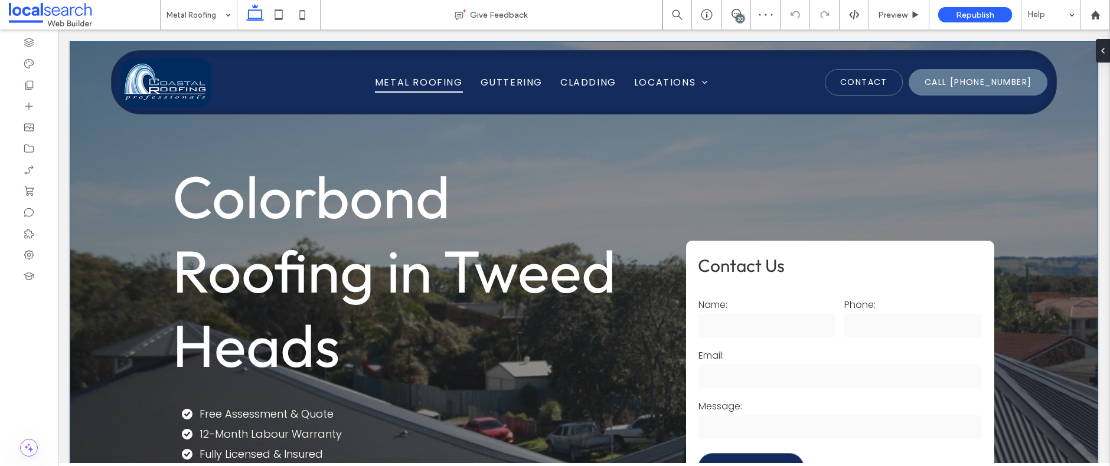
click at [826, 375] on input "text" at bounding box center [839, 377] width 283 height 24
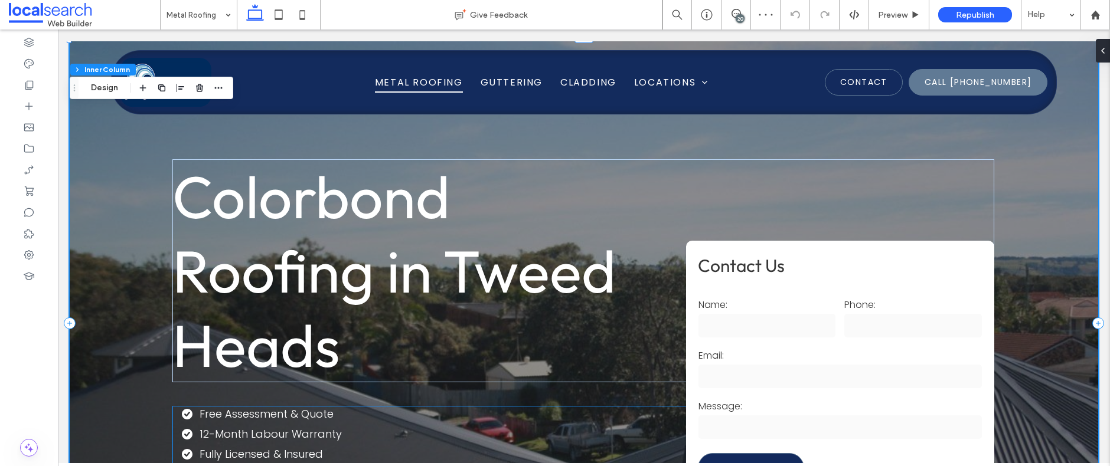
click at [813, 361] on label "Email:" at bounding box center [839, 355] width 283 height 15
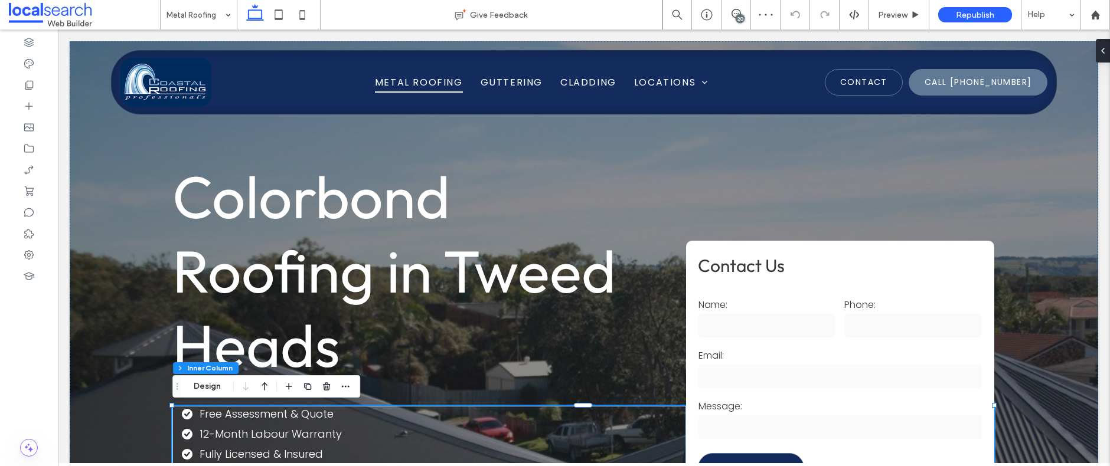
type input "**"
click at [796, 345] on div "Email:" at bounding box center [840, 369] width 292 height 51
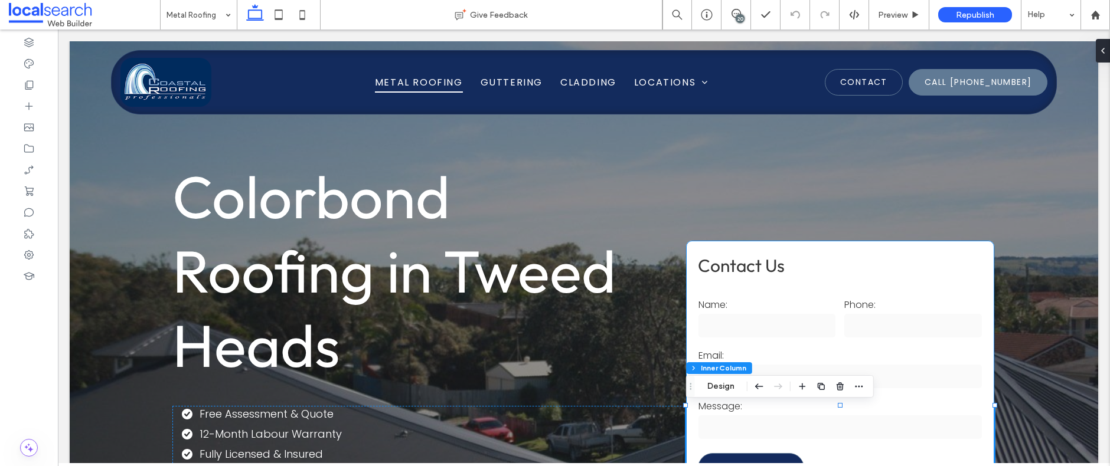
click at [885, 343] on div "Phone:" at bounding box center [913, 318] width 146 height 51
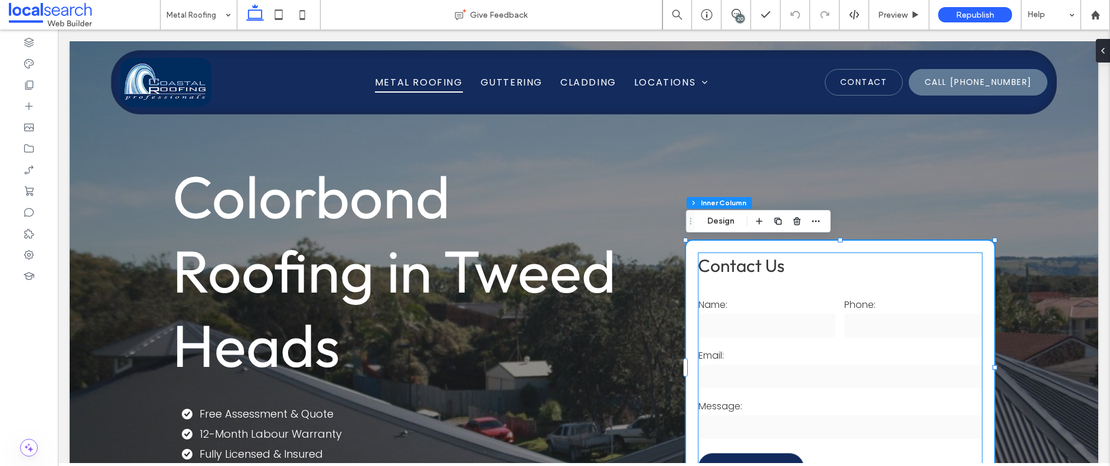
click at [856, 342] on div "Phone:" at bounding box center [913, 318] width 146 height 51
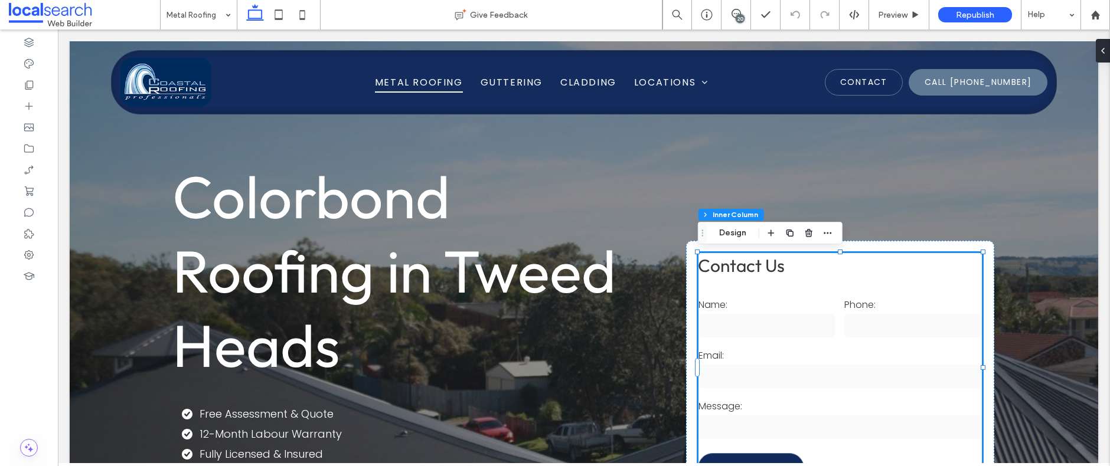
click at [836, 405] on label "Message:" at bounding box center [839, 406] width 283 height 15
click at [807, 384] on input "text" at bounding box center [839, 377] width 283 height 24
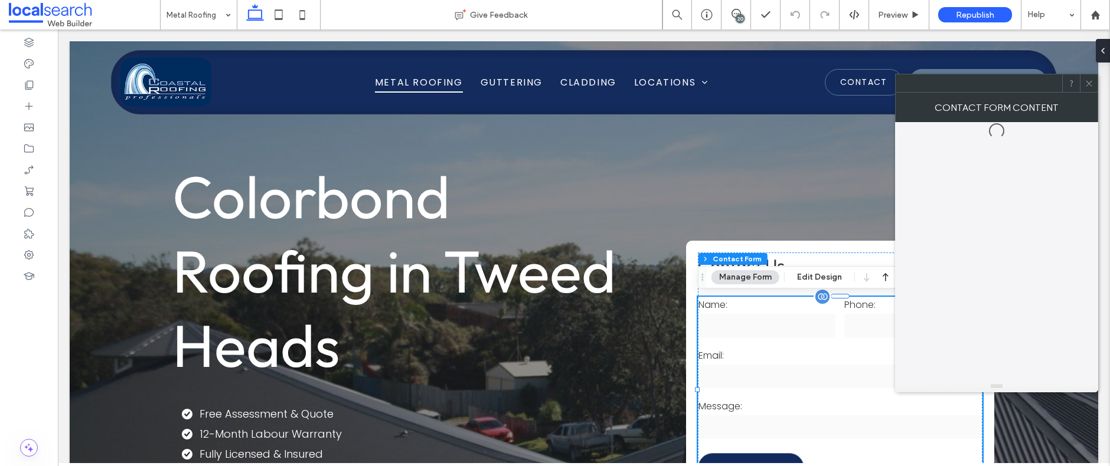
type input "*"
type input "***"
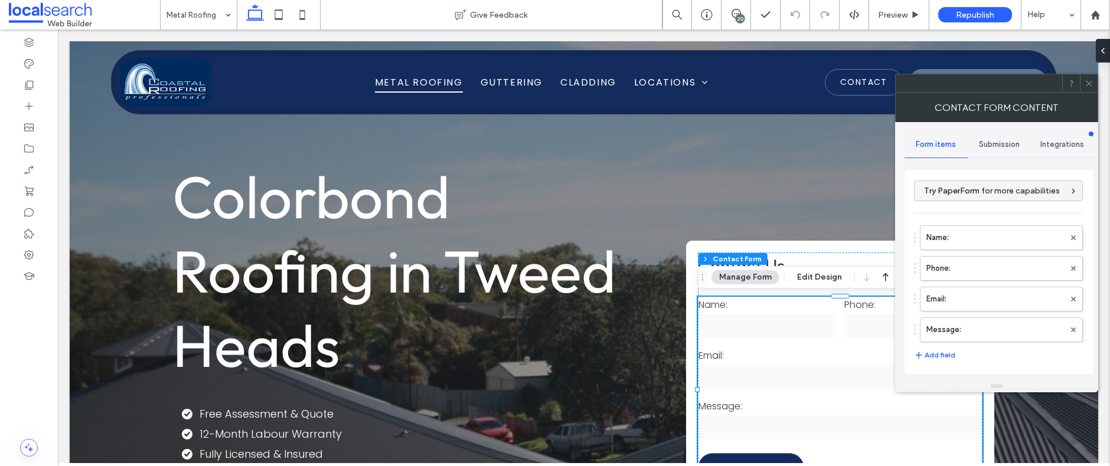
click at [1002, 142] on span "Submission" at bounding box center [999, 144] width 41 height 9
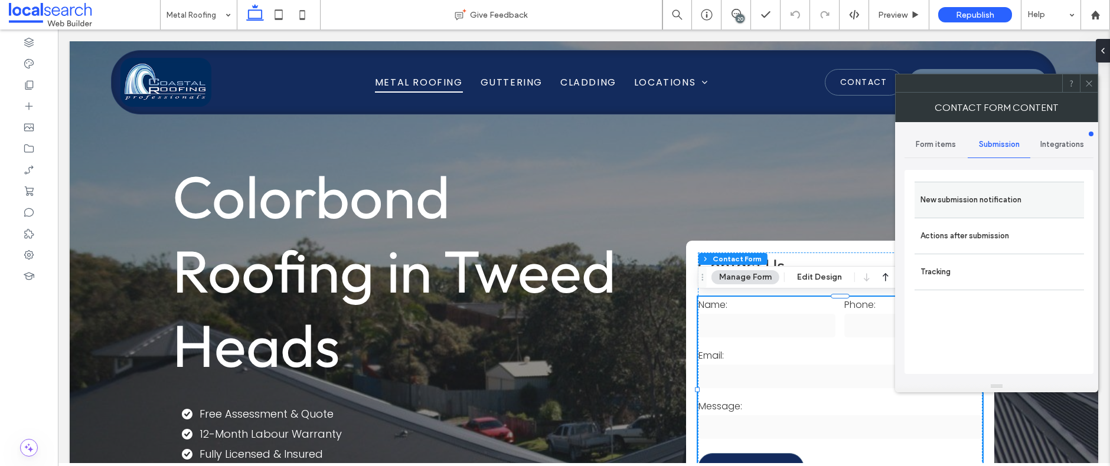
click at [976, 195] on label "New submission notification" at bounding box center [999, 200] width 158 height 24
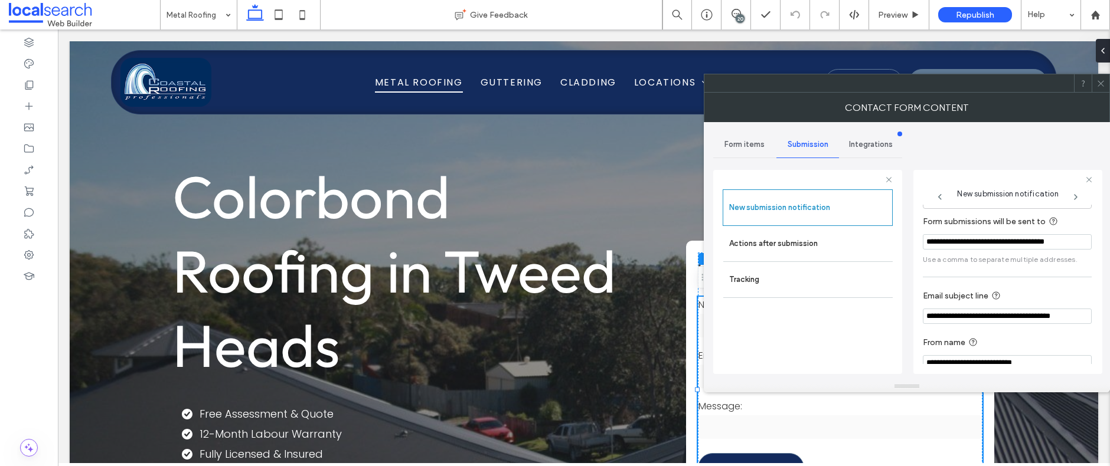
scroll to position [62, 0]
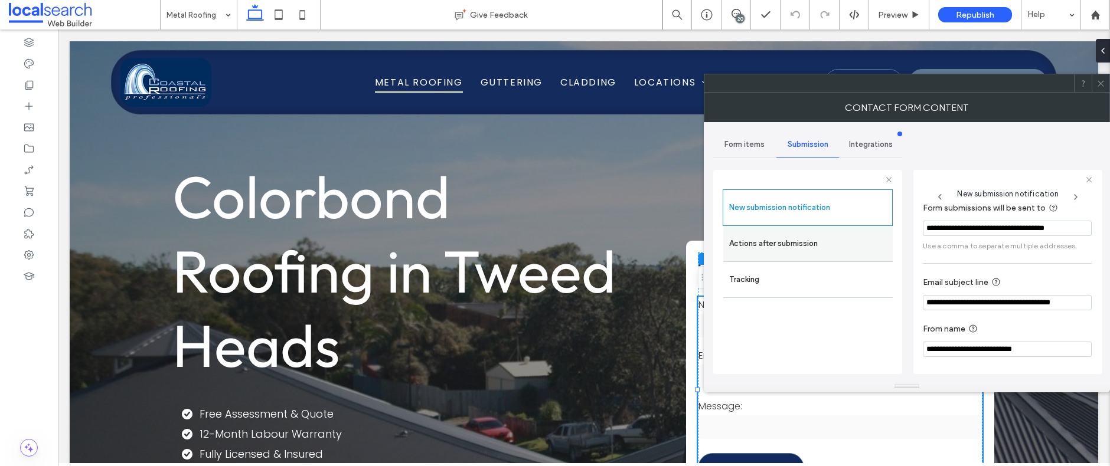
click at [846, 250] on label "Actions after submission" at bounding box center [808, 244] width 158 height 24
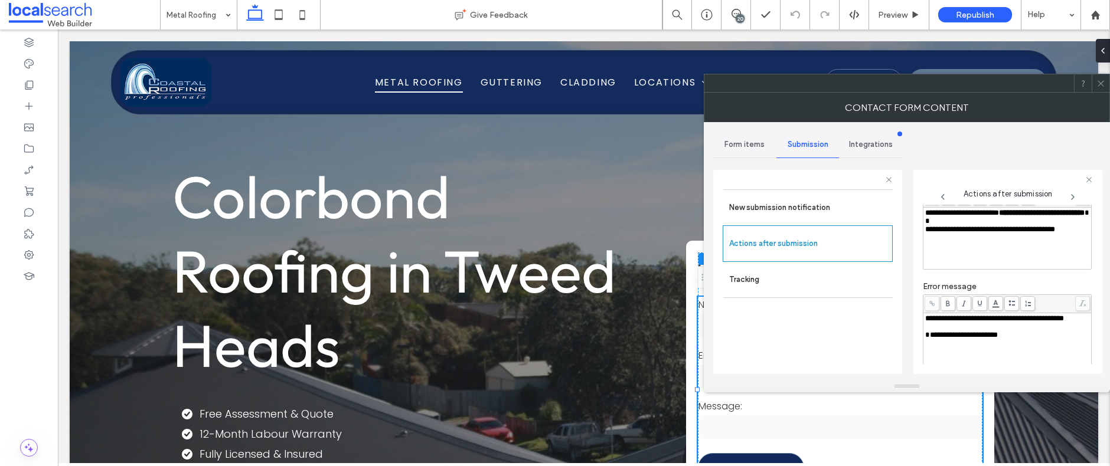
click at [1102, 84] on icon at bounding box center [1100, 83] width 9 height 9
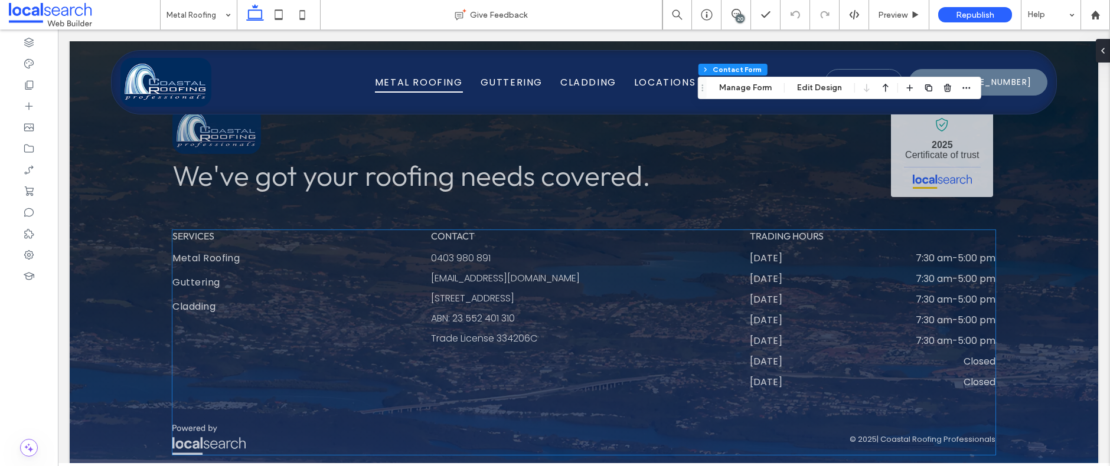
scroll to position [2163, 0]
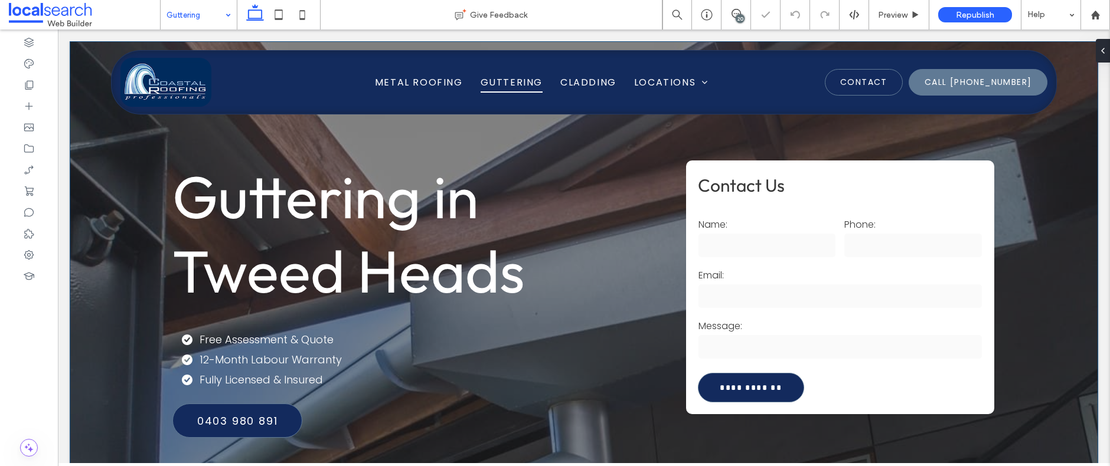
click at [797, 293] on input "text" at bounding box center [839, 296] width 283 height 24
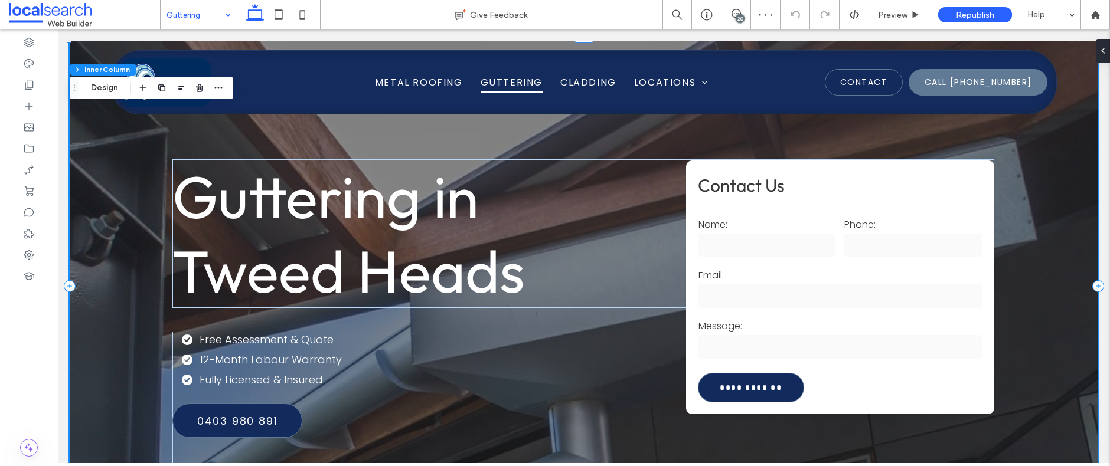
click at [832, 305] on input "text" at bounding box center [839, 296] width 283 height 24
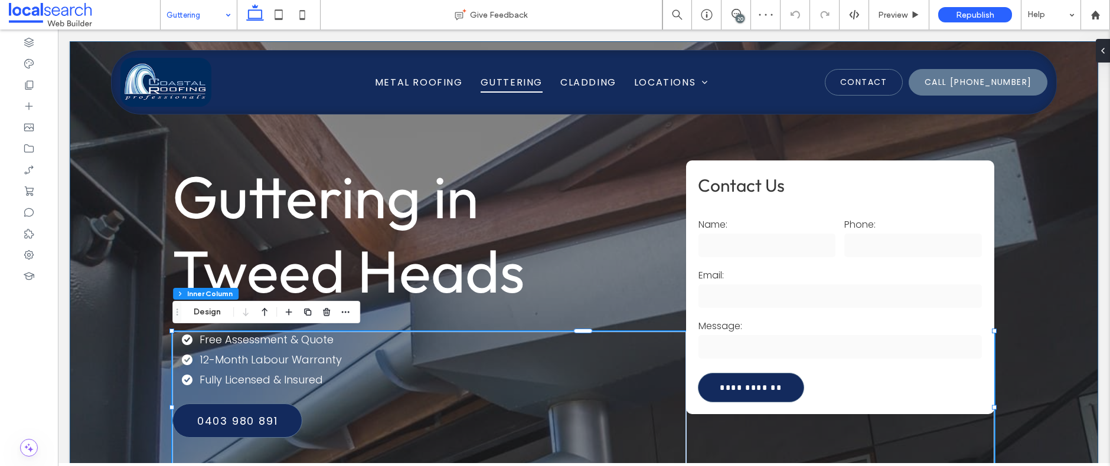
type input "**"
click at [832, 305] on input "text" at bounding box center [839, 296] width 283 height 24
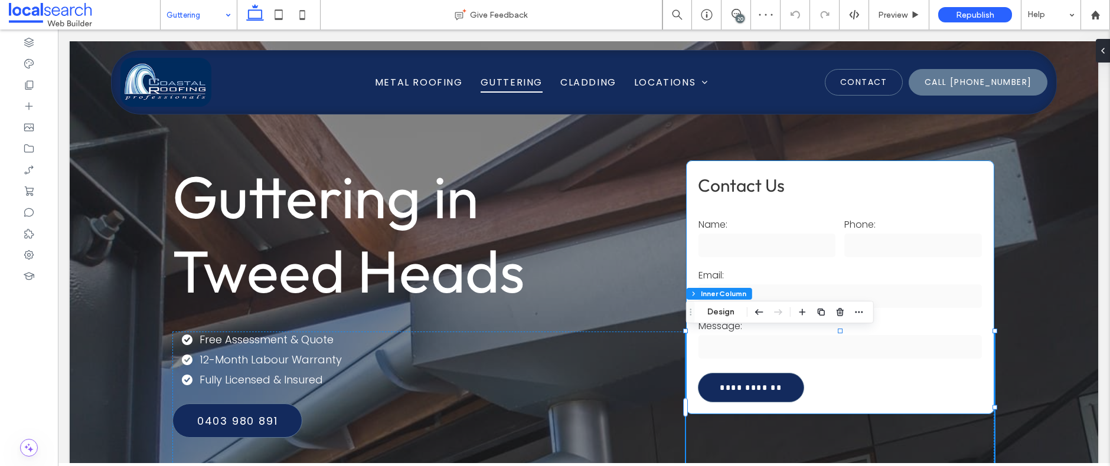
click at [817, 276] on label "Email:" at bounding box center [839, 275] width 283 height 15
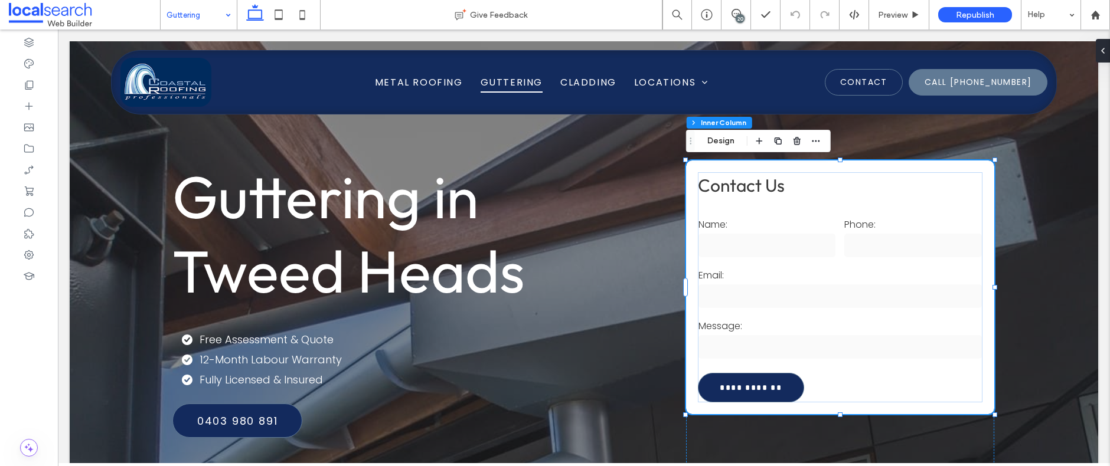
click at [817, 276] on label "Email:" at bounding box center [839, 275] width 283 height 15
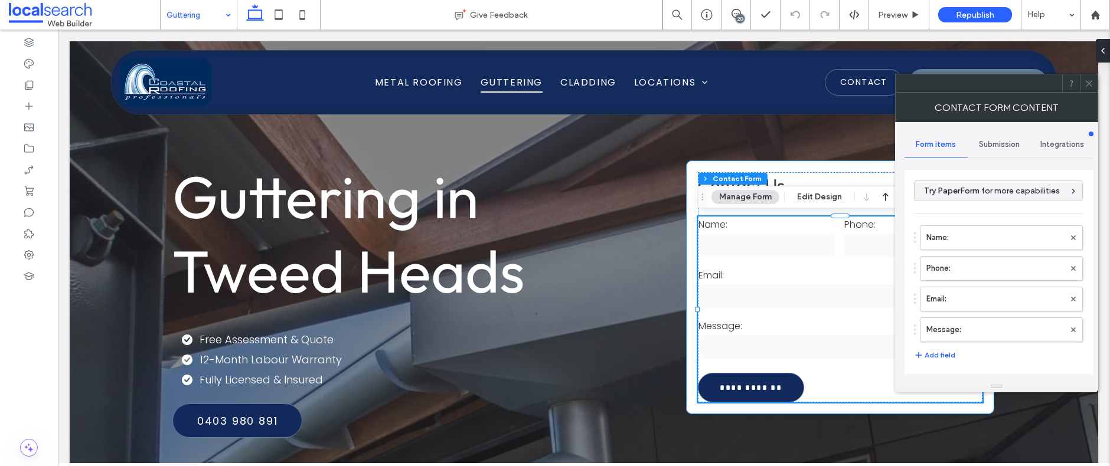
type input "**********"
type input "*"
type input "***"
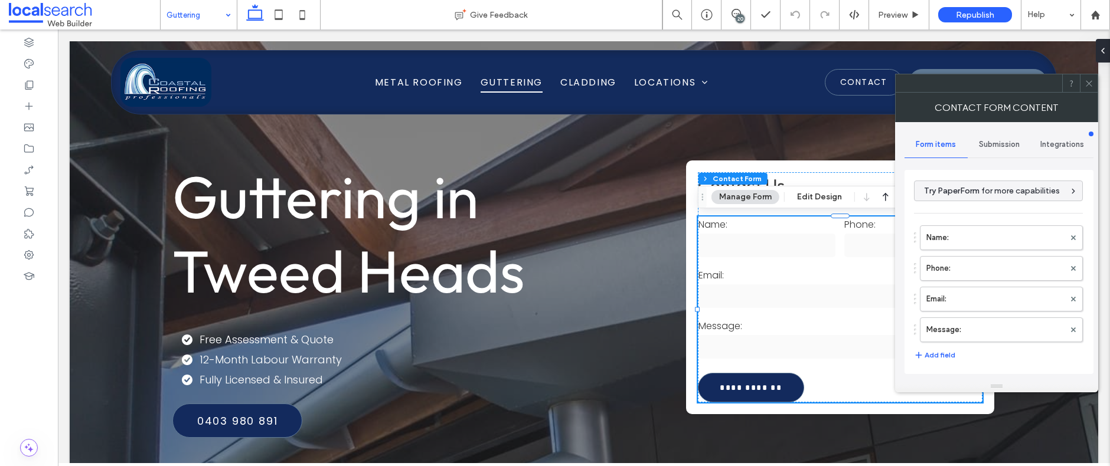
click at [999, 145] on span "Submission" at bounding box center [999, 144] width 41 height 9
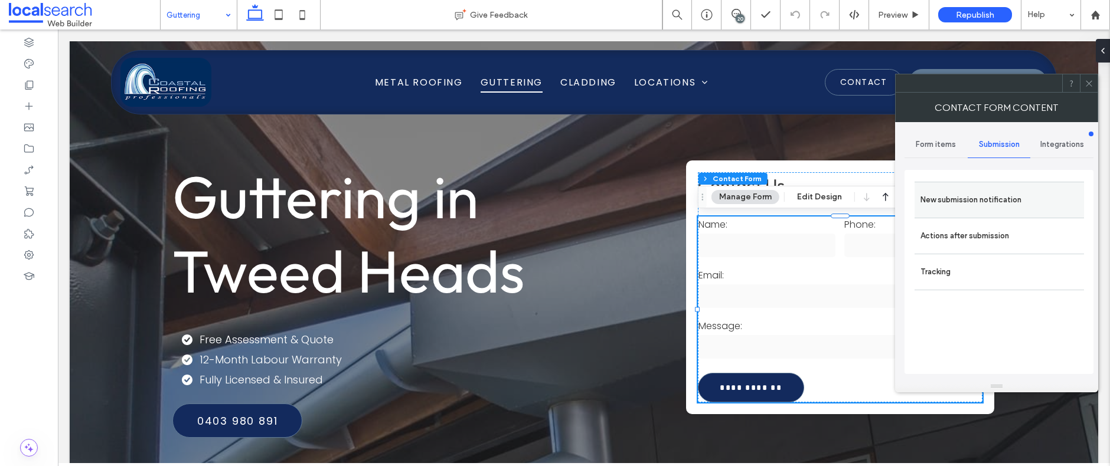
click at [986, 199] on label "New submission notification" at bounding box center [999, 200] width 158 height 24
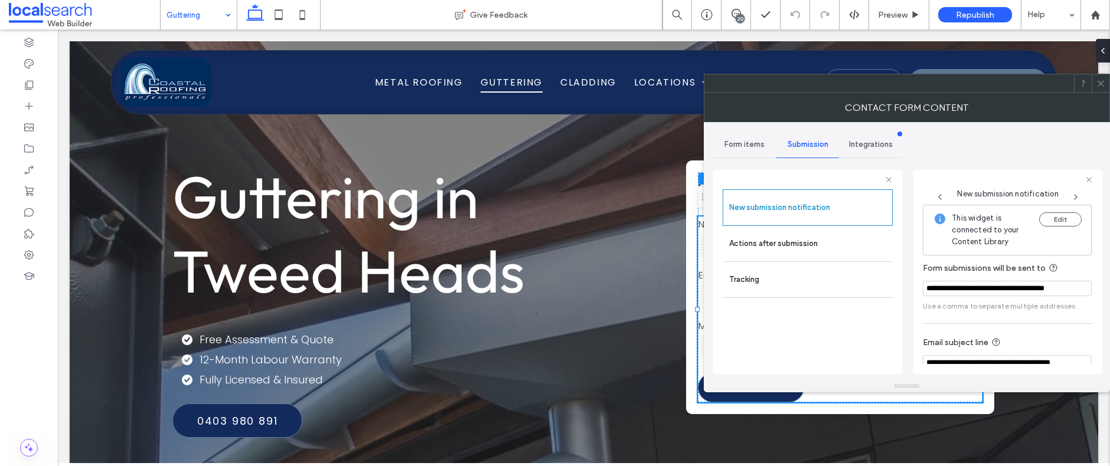
scroll to position [62, 0]
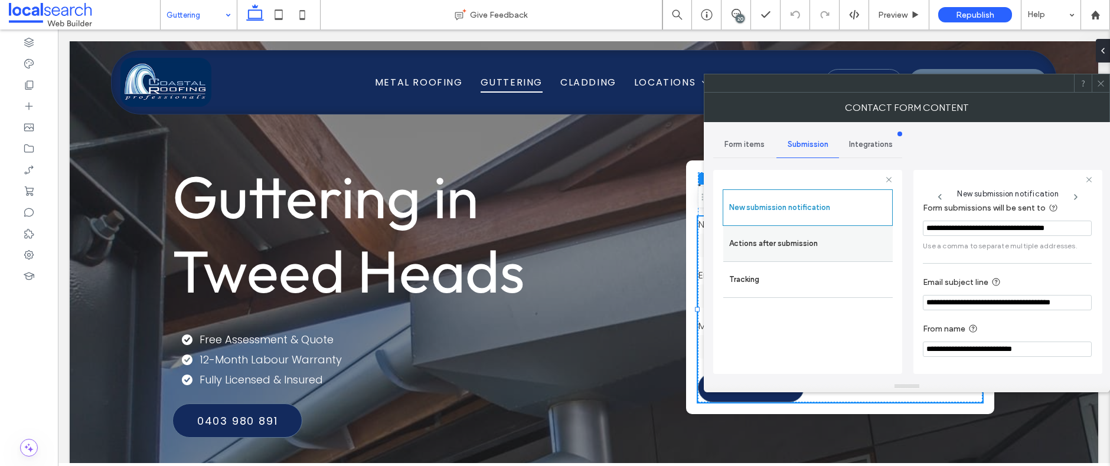
click at [801, 245] on label "Actions after submission" at bounding box center [808, 244] width 158 height 24
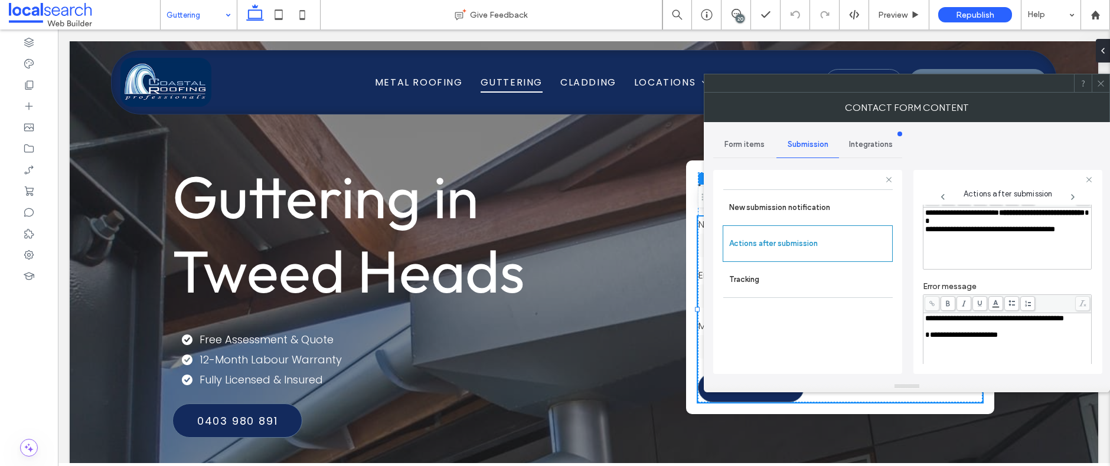
click at [1103, 85] on icon at bounding box center [1100, 83] width 9 height 9
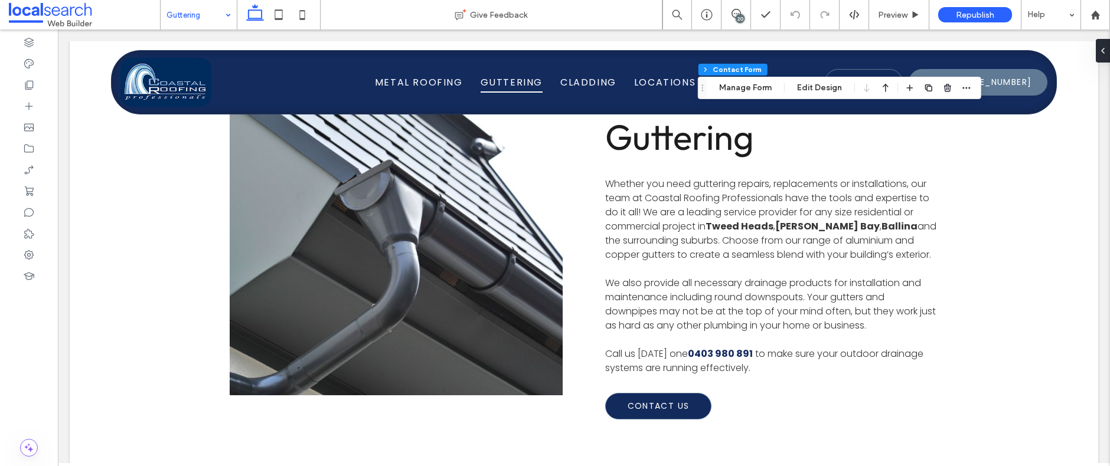
scroll to position [666, 0]
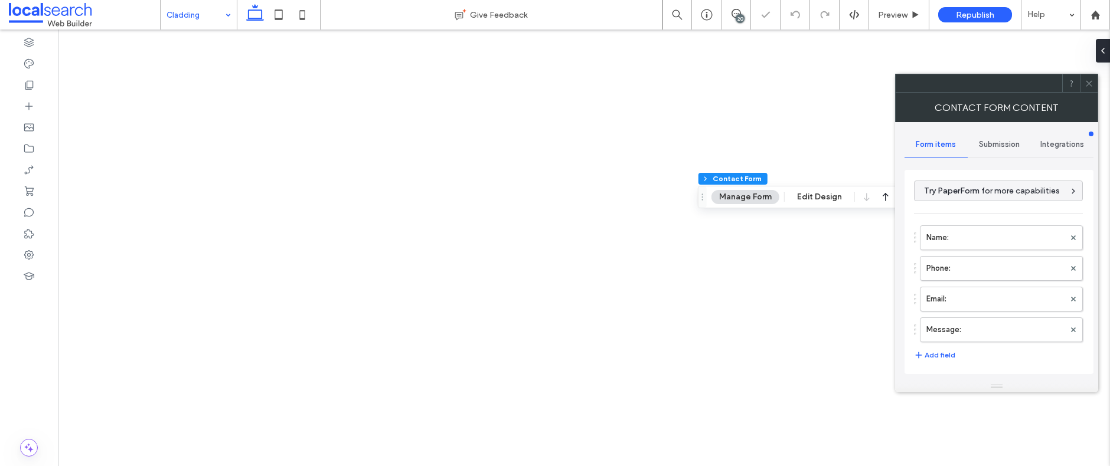
type input "**********"
type input "*"
type input "***"
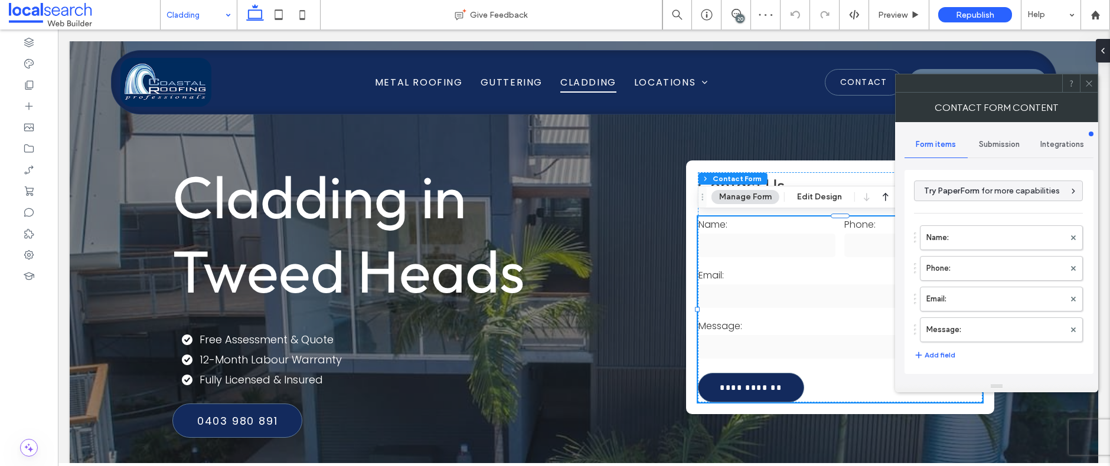
click at [986, 143] on span "Submission" at bounding box center [999, 144] width 41 height 9
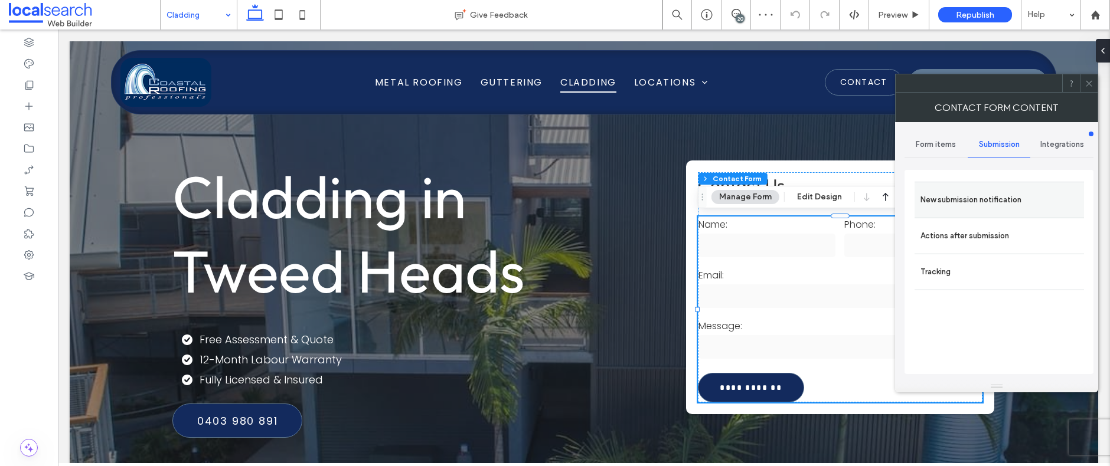
click at [974, 190] on label "New submission notification" at bounding box center [999, 200] width 158 height 24
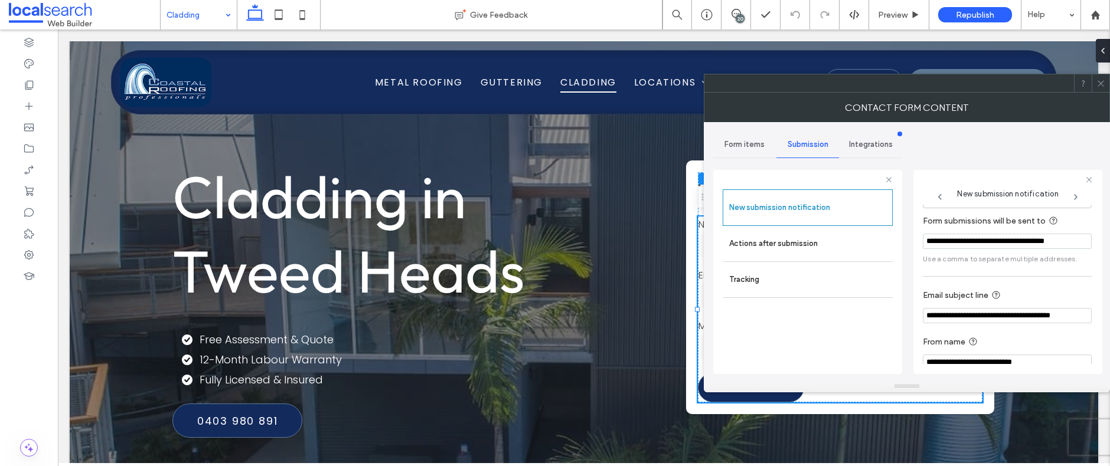
scroll to position [62, 0]
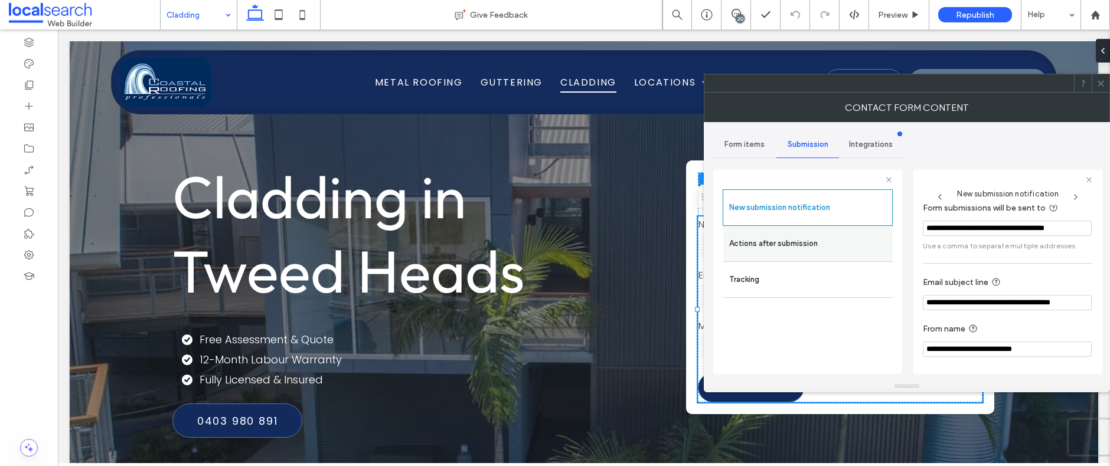
click at [836, 244] on label "Actions after submission" at bounding box center [808, 244] width 158 height 24
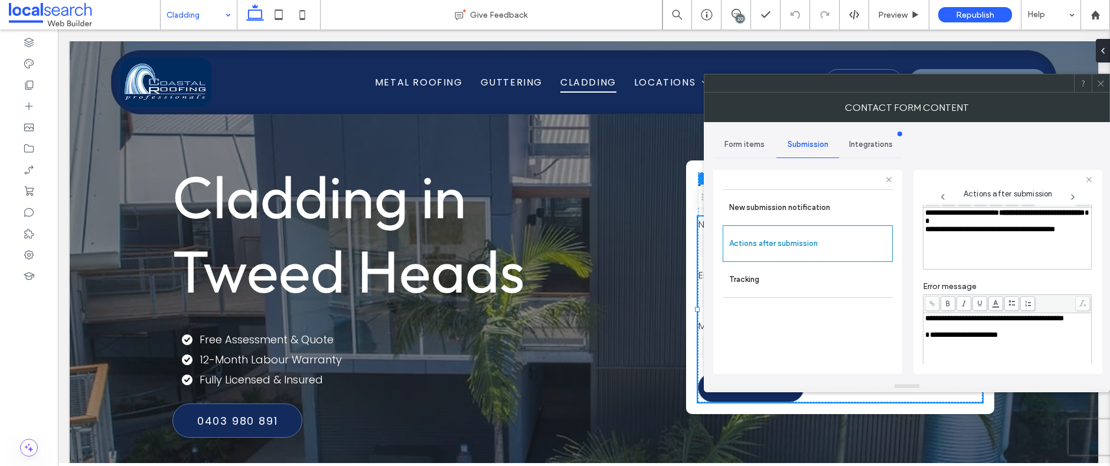
click at [1102, 83] on icon at bounding box center [1100, 83] width 9 height 9
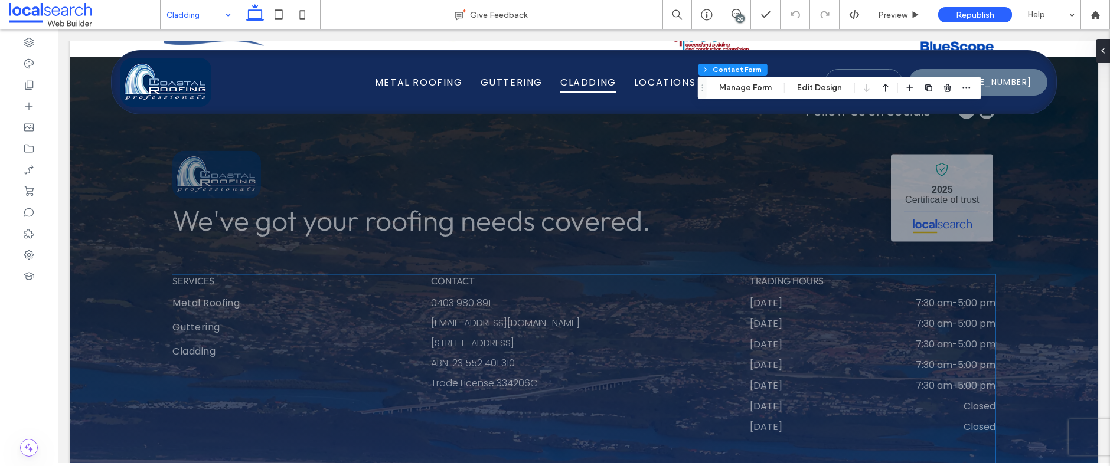
scroll to position [1987, 0]
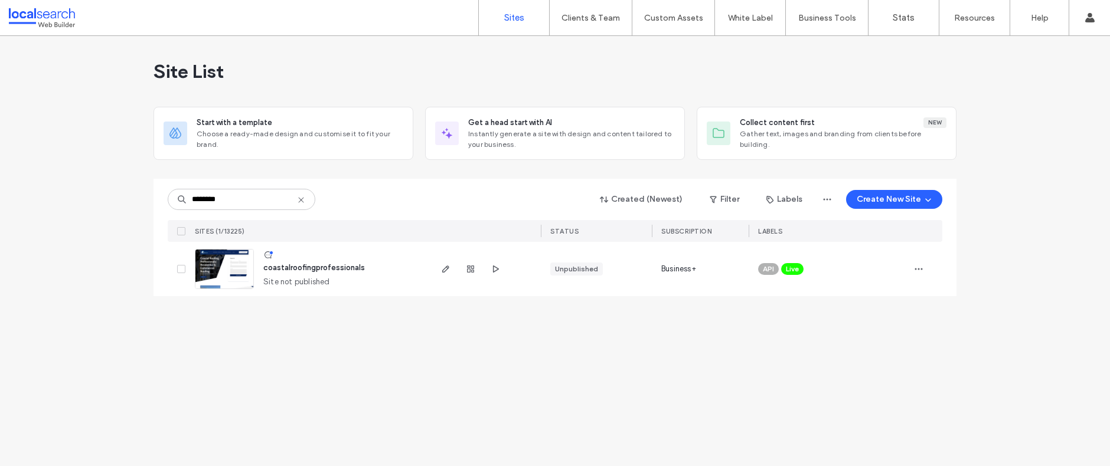
type input "********"
click at [804, 283] on div "API Live" at bounding box center [828, 269] width 160 height 54
click at [814, 260] on icon at bounding box center [811, 260] width 5 height 5
click at [884, 233] on div "LABELS" at bounding box center [828, 231] width 160 height 22
click at [920, 270] on icon "button" at bounding box center [918, 268] width 9 height 9
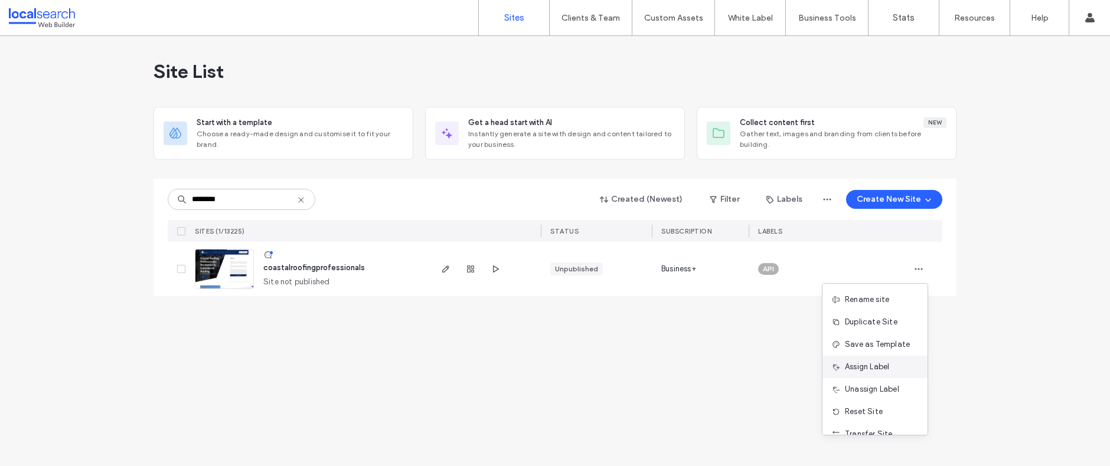
click at [880, 365] on span "Assign Label" at bounding box center [867, 367] width 44 height 12
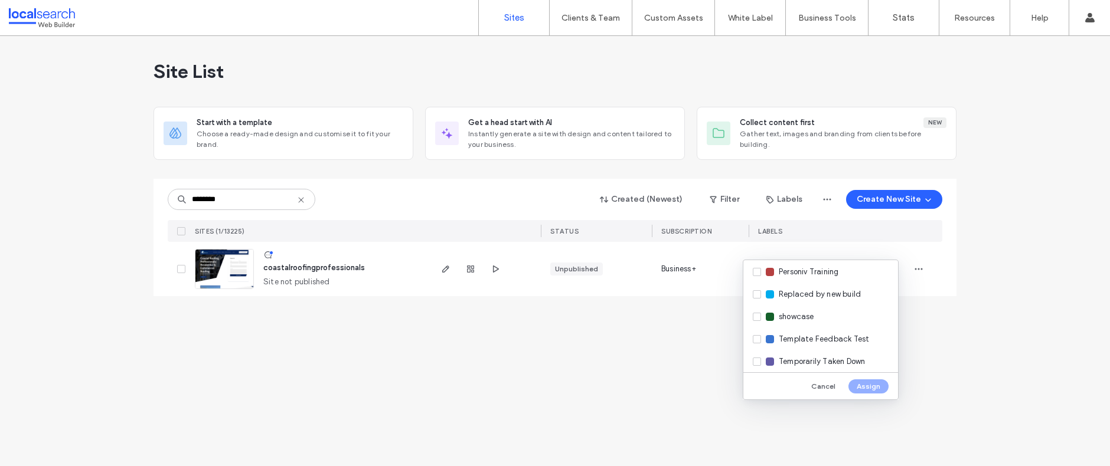
scroll to position [344, 0]
click at [819, 293] on span "Replaced by new build" at bounding box center [820, 292] width 82 height 12
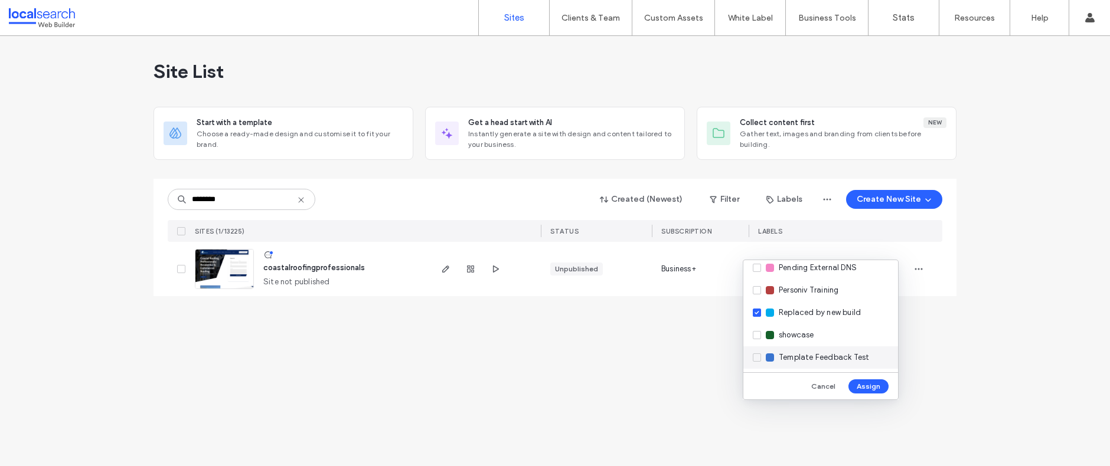
scroll to position [297, 0]
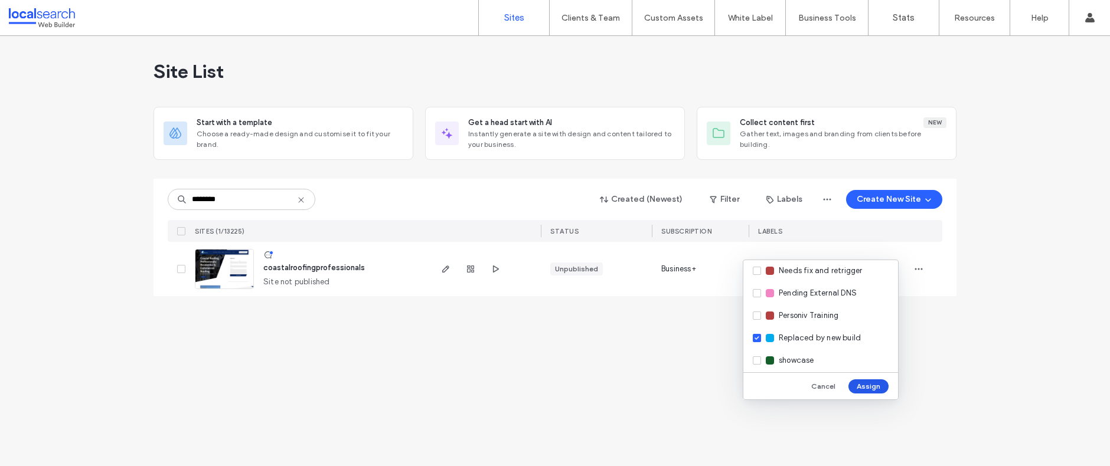
click at [866, 387] on button "Assign" at bounding box center [868, 387] width 40 height 14
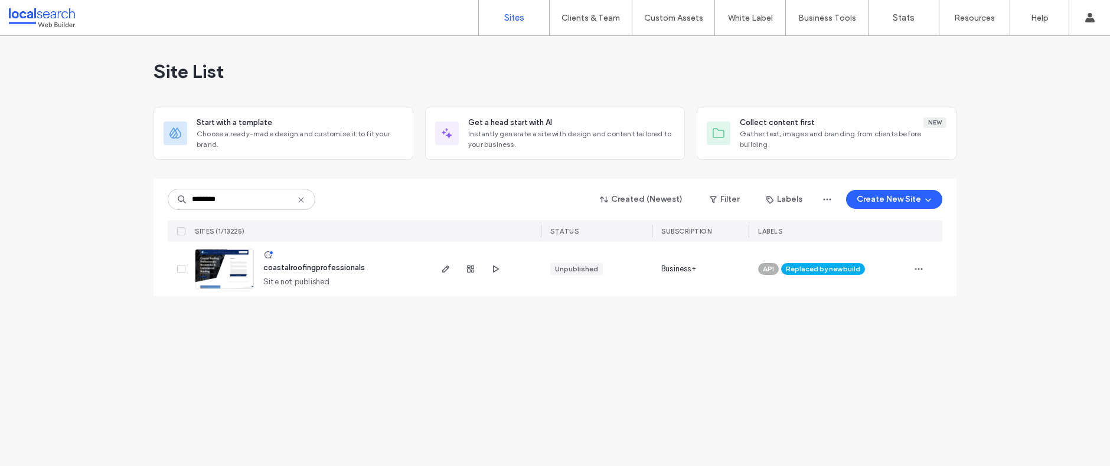
click at [214, 267] on img at bounding box center [224, 290] width 58 height 80
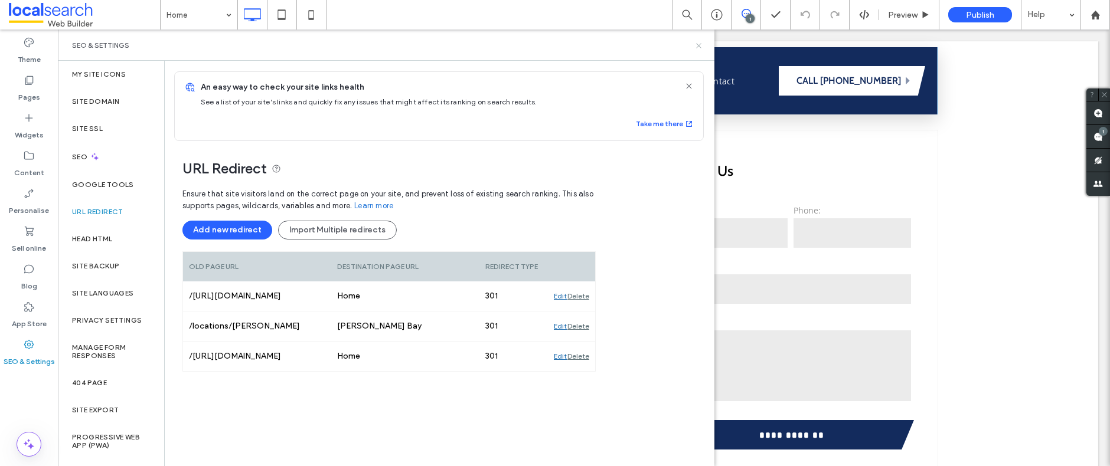
click at [700, 45] on icon at bounding box center [698, 45] width 9 height 9
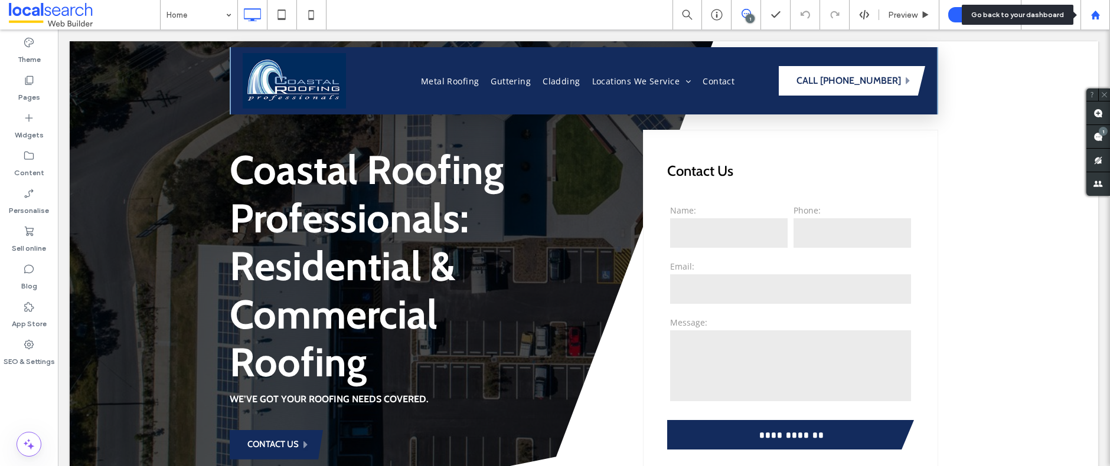
click at [1098, 17] on icon at bounding box center [1095, 15] width 10 height 10
